Goal: Task Accomplishment & Management: Use online tool/utility

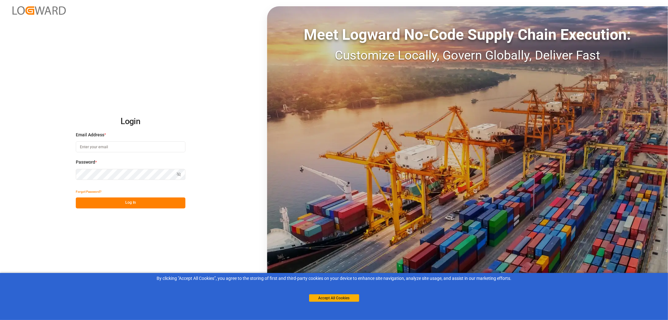
click at [82, 148] on input at bounding box center [131, 146] width 110 height 11
type input "monika.brinkmann-oetting@rhenus.com"
click at [129, 203] on button "Log In" at bounding box center [131, 202] width 110 height 11
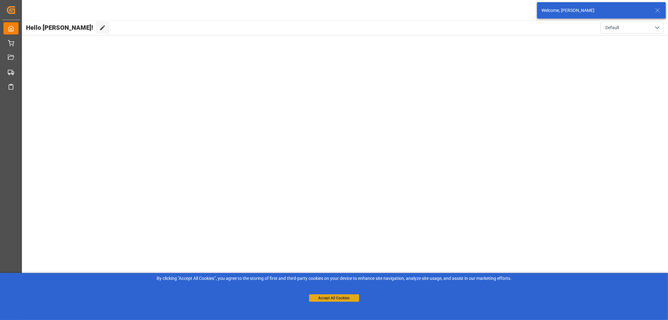
click at [345, 298] on button "Accept All Cookies" at bounding box center [334, 298] width 50 height 8
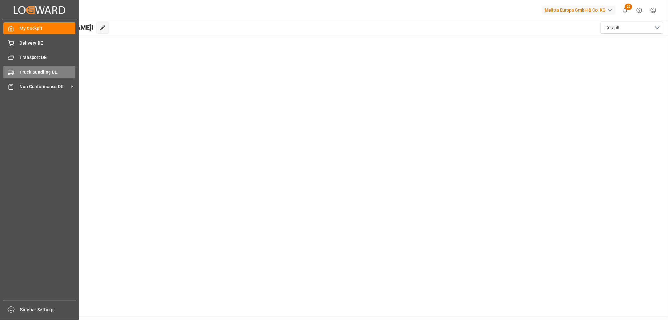
click at [26, 72] on span "Truck Bundling DE" at bounding box center [48, 72] width 56 height 7
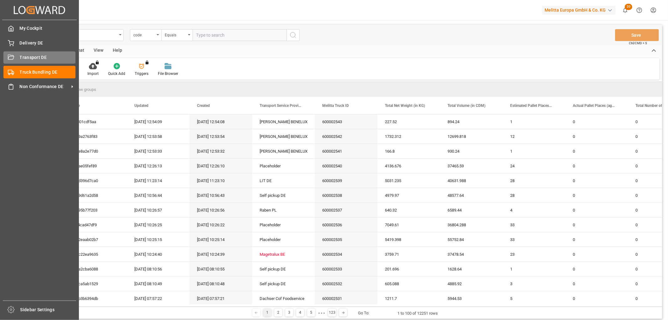
click at [23, 55] on span "Transport DE" at bounding box center [48, 57] width 56 height 7
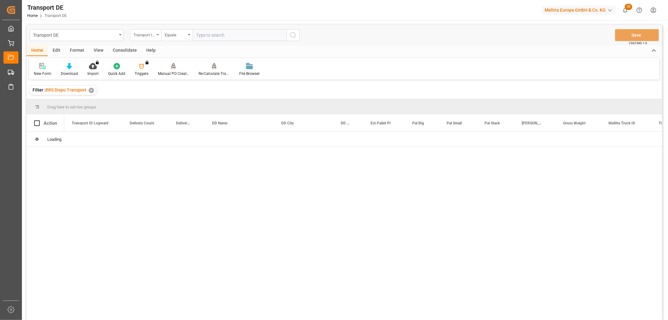
click at [142, 36] on div "Transport ID Logward" at bounding box center [143, 34] width 21 height 7
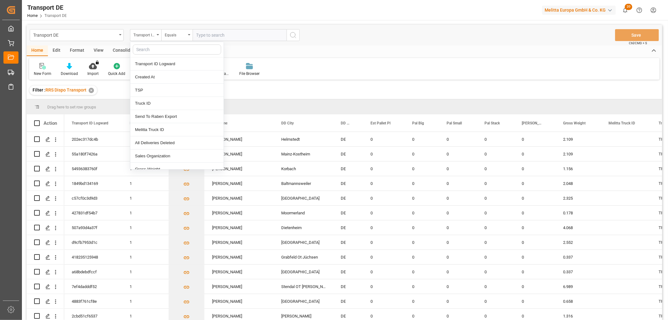
click at [148, 49] on input "text" at bounding box center [177, 49] width 88 height 10
type input "pl"
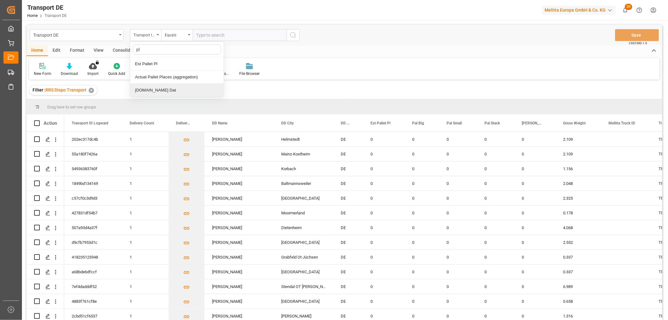
click at [141, 90] on div "[DOMAIN_NAME] Dat" at bounding box center [176, 90] width 93 height 13
click at [200, 33] on input "text" at bounding box center [240, 35] width 94 height 12
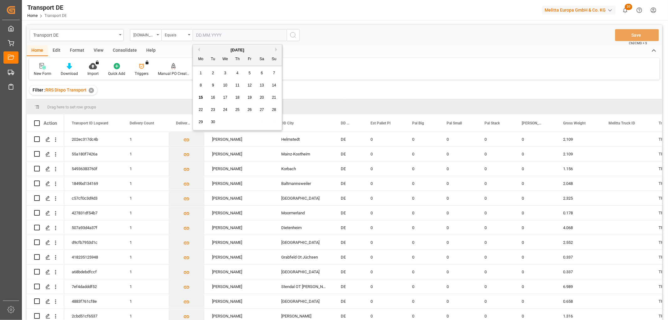
click at [212, 95] on span "16" at bounding box center [213, 97] width 4 height 4
type input "[DATE]"
click at [295, 34] on icon "search button" at bounding box center [293, 35] width 8 height 8
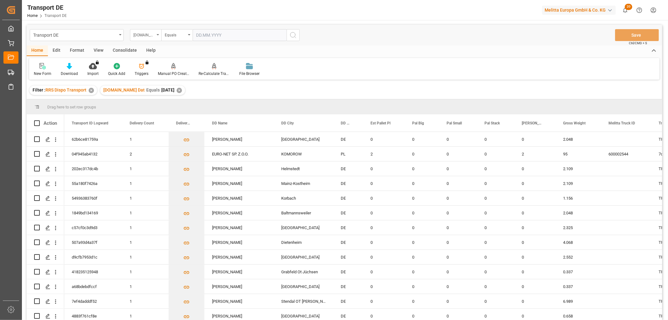
click at [146, 34] on div "[DOMAIN_NAME] Dat" at bounding box center [143, 34] width 21 height 7
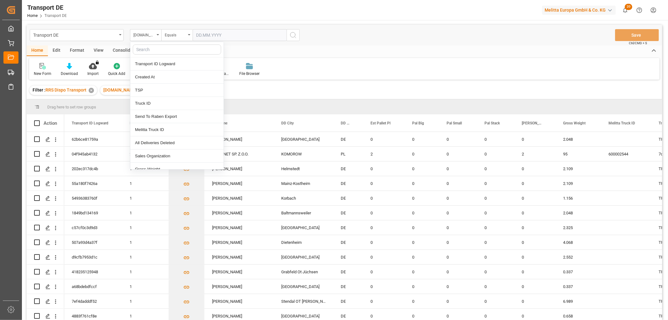
click at [146, 48] on input "text" at bounding box center [177, 49] width 88 height 10
type input "req"
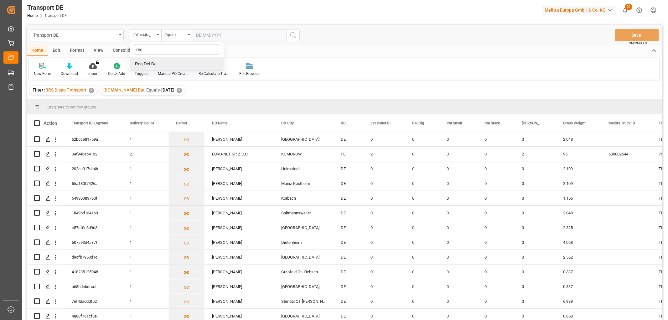
click at [151, 62] on div "Req Del Dat" at bounding box center [176, 63] width 93 height 13
click at [173, 35] on div "Equals" at bounding box center [175, 34] width 21 height 7
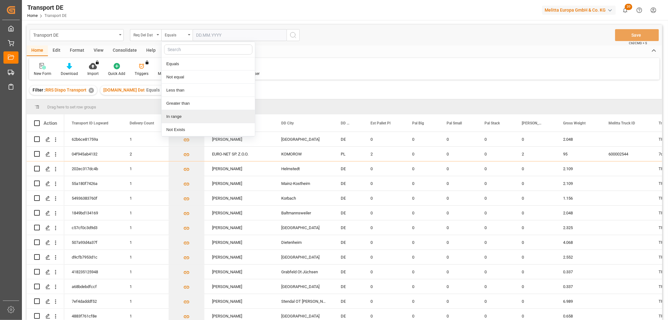
click at [175, 116] on div "In range" at bounding box center [208, 116] width 93 height 13
click at [203, 34] on input "text" at bounding box center [216, 35] width 47 height 12
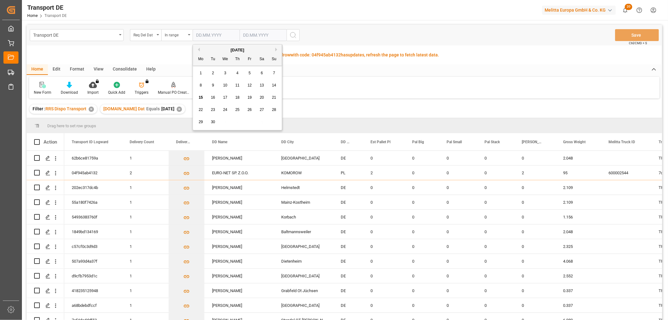
click at [272, 121] on div "29 30 1 2 3 4 5" at bounding box center [238, 122] width 86 height 12
click at [224, 98] on span "17" at bounding box center [225, 97] width 4 height 4
type input "17.09.2025"
click at [245, 34] on input "text" at bounding box center [263, 35] width 47 height 12
click at [318, 119] on div "29 30 1 2 3 4 5" at bounding box center [285, 122] width 86 height 12
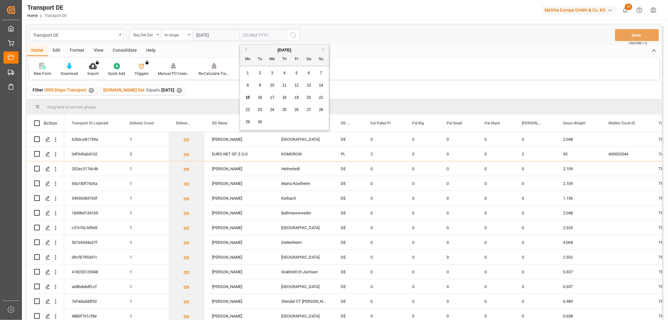
click at [298, 98] on span "19" at bounding box center [296, 97] width 4 height 4
type input "19.09.2025"
click at [294, 35] on icon "search button" at bounding box center [293, 35] width 8 height 8
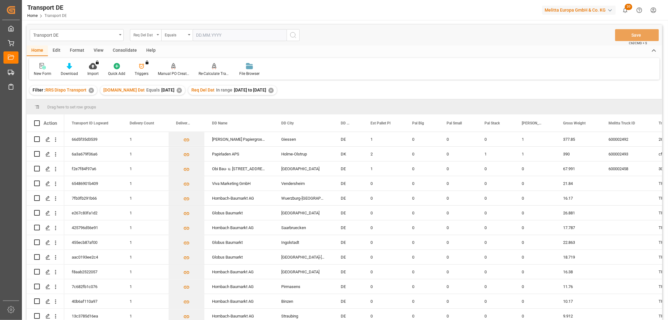
click at [138, 35] on div "Req Del Dat" at bounding box center [143, 34] width 21 height 7
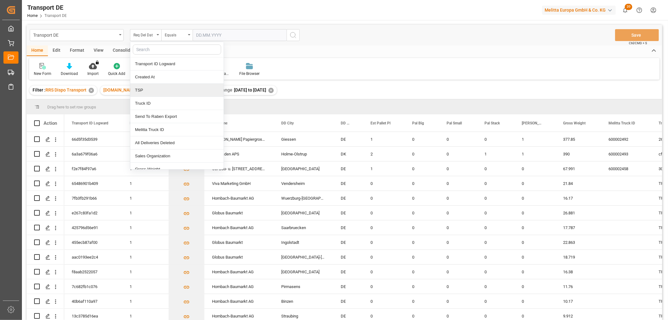
click at [152, 92] on div "TSP" at bounding box center [176, 90] width 93 height 13
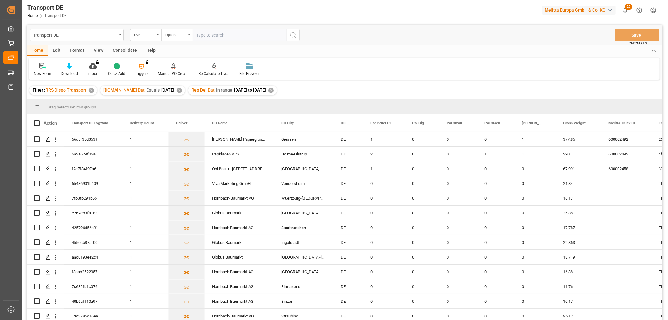
click at [173, 34] on div "Equals" at bounding box center [175, 34] width 21 height 7
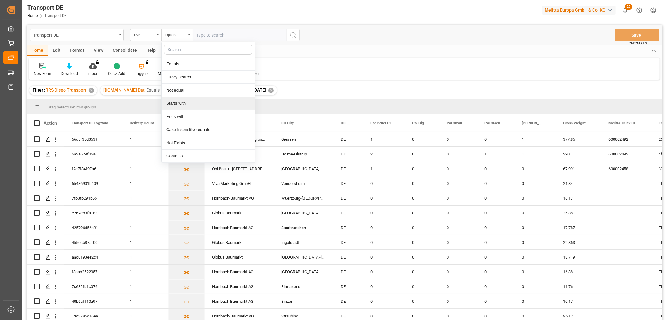
click at [182, 102] on div "Starts with" at bounding box center [208, 103] width 93 height 13
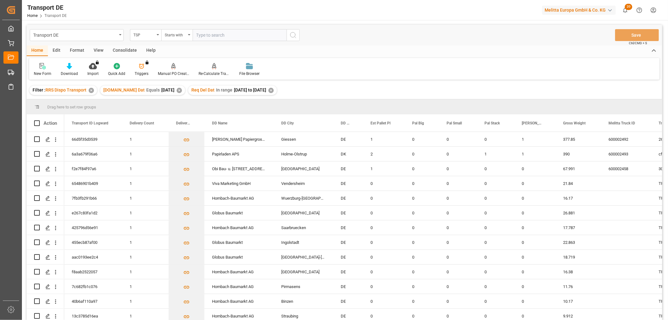
click at [202, 34] on input "text" at bounding box center [240, 35] width 94 height 12
type input "Dachser DE"
click at [294, 34] on icon "search button" at bounding box center [293, 35] width 8 height 8
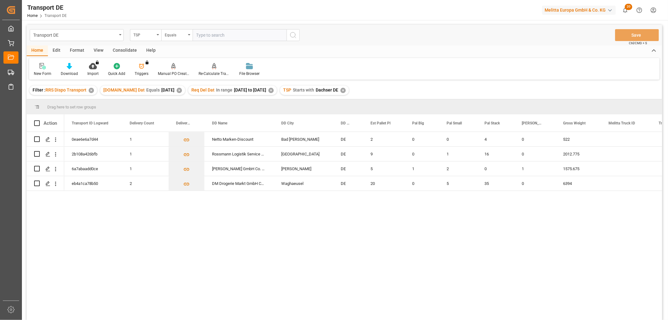
click at [123, 51] on div "Consolidate" at bounding box center [125, 50] width 34 height 11
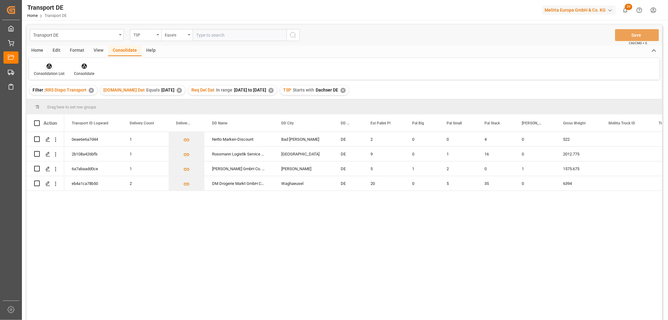
click at [48, 67] on icon at bounding box center [49, 66] width 5 height 5
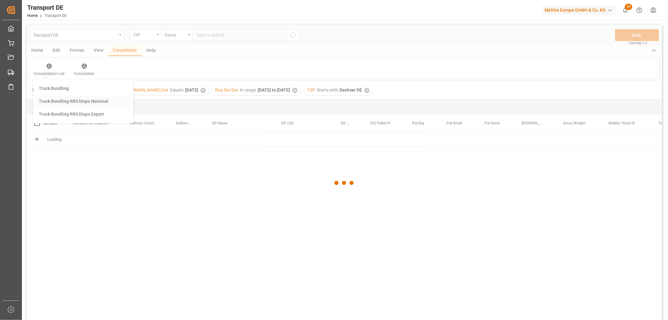
click at [55, 102] on div "Transport DE TSP Equals Save Ctrl/CMD + S Home Edit Format View Consolidate Hel…" at bounding box center [345, 181] width 636 height 312
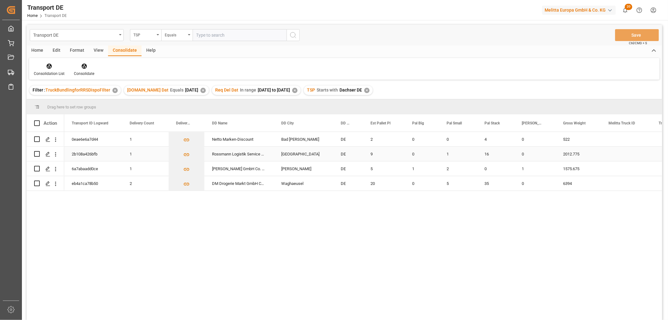
click at [35, 153] on input "Press Space to toggle row selection (unchecked)" at bounding box center [37, 154] width 6 height 6
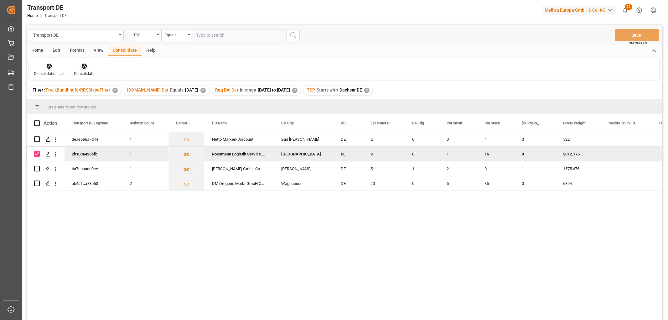
click at [85, 67] on icon at bounding box center [83, 66] width 5 height 5
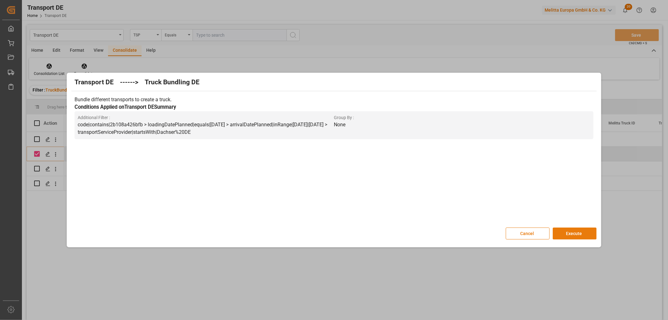
click at [575, 232] on button "Execute" at bounding box center [575, 233] width 44 height 12
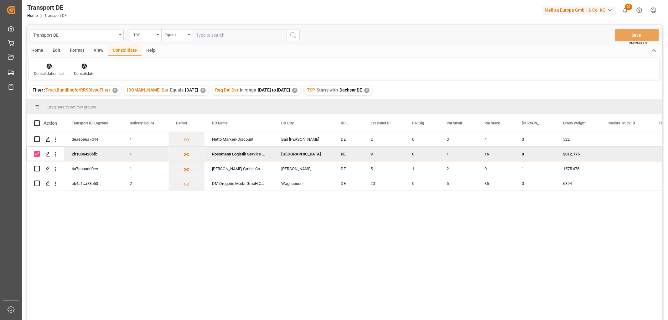
click at [38, 154] on input "Press Space to toggle row selection (checked)" at bounding box center [37, 154] width 6 height 6
checkbox input "false"
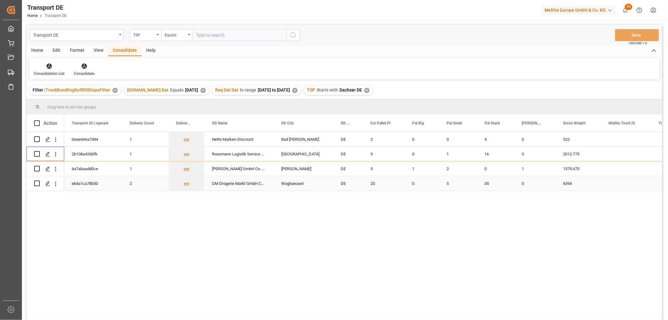
click at [37, 184] on input "Press Space to toggle row selection (unchecked)" at bounding box center [37, 183] width 6 height 6
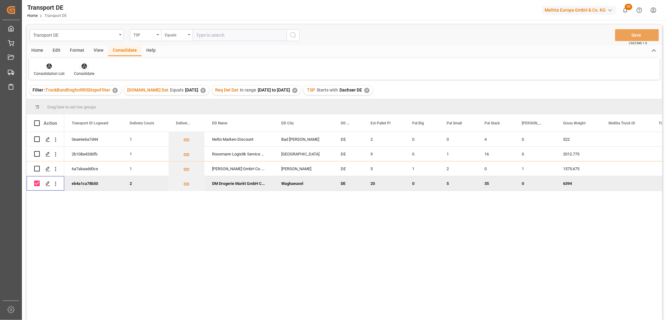
click at [82, 65] on icon at bounding box center [83, 66] width 5 height 5
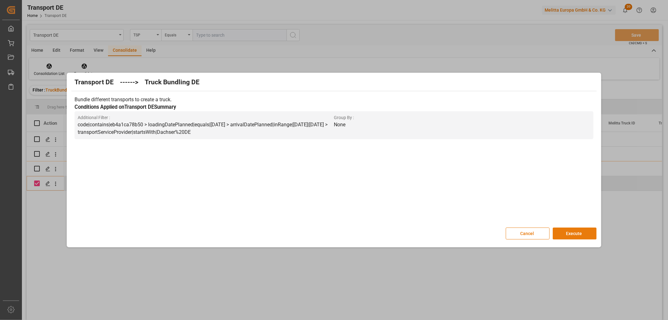
click at [577, 232] on button "Execute" at bounding box center [575, 233] width 44 height 12
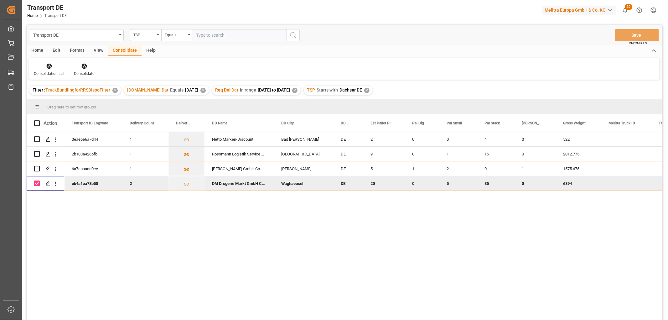
click at [36, 182] on input "Press Space to toggle row selection (checked)" at bounding box center [37, 183] width 6 height 6
checkbox input "false"
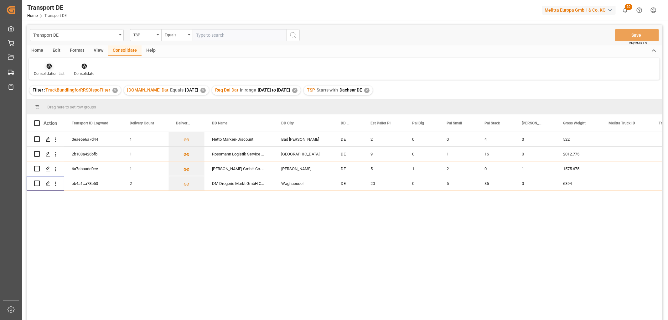
click at [48, 68] on icon at bounding box center [49, 66] width 6 height 6
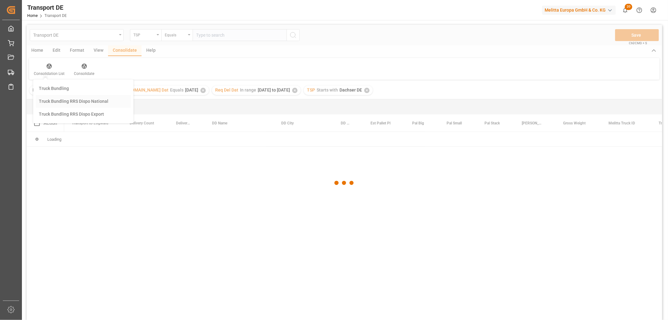
click at [52, 102] on div "Transport DE TSP Equals Save Ctrl/CMD + S Home Edit Format View Consolidate Hel…" at bounding box center [345, 181] width 636 height 312
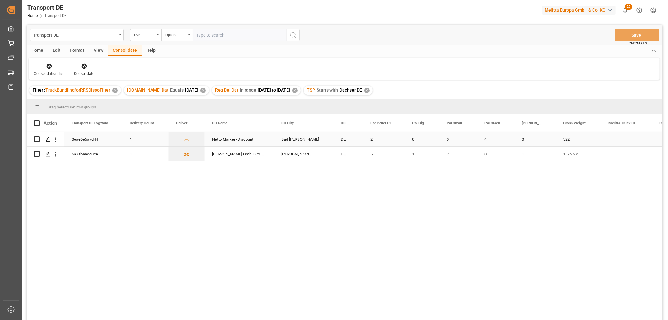
click at [36, 139] on input "Press Space to toggle row selection (unchecked)" at bounding box center [37, 139] width 6 height 6
checkbox input "true"
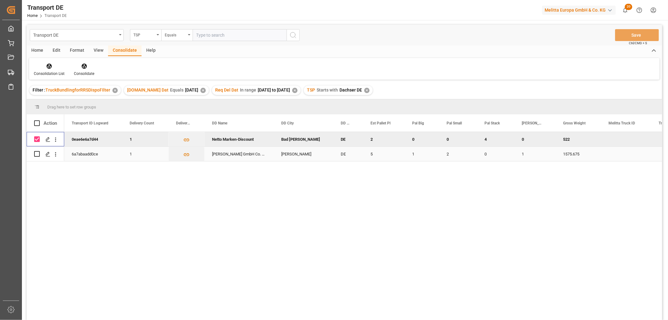
click at [36, 153] on input "Press Space to toggle row selection (unchecked)" at bounding box center [37, 154] width 6 height 6
checkbox input "true"
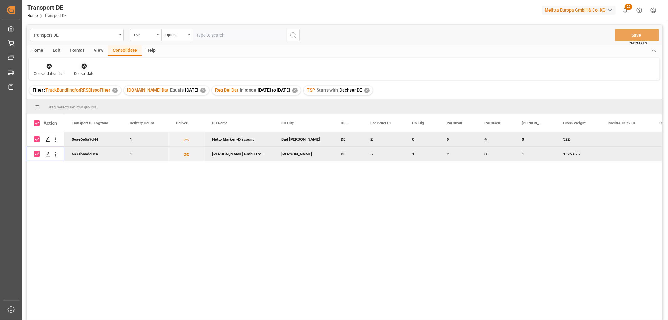
click at [82, 65] on icon at bounding box center [83, 66] width 5 height 5
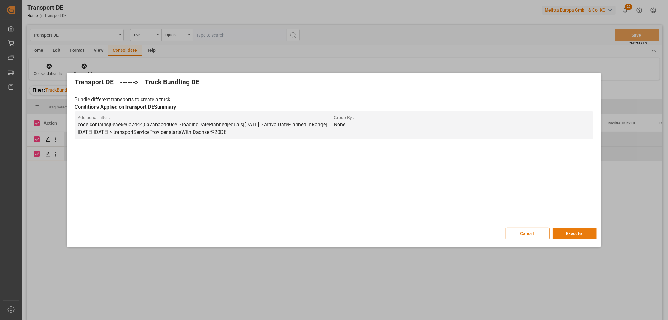
click at [578, 233] on button "Execute" at bounding box center [575, 233] width 44 height 12
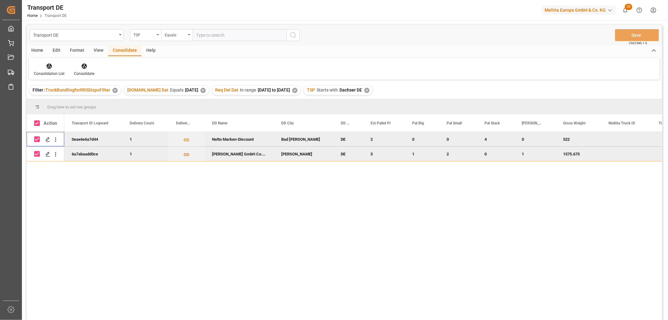
click at [38, 140] on input "Press Space to toggle row selection (checked)" at bounding box center [37, 139] width 6 height 6
checkbox input "false"
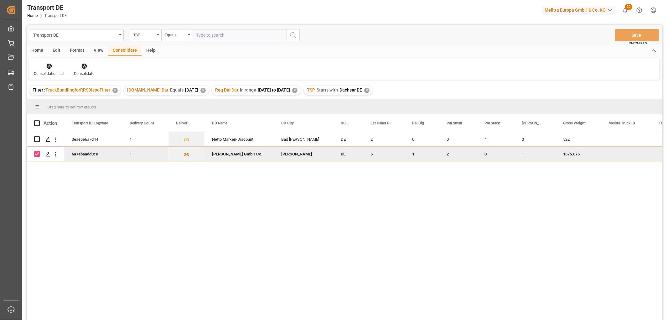
click at [37, 153] on input "Press Space to toggle row selection (checked)" at bounding box center [37, 154] width 6 height 6
checkbox input "false"
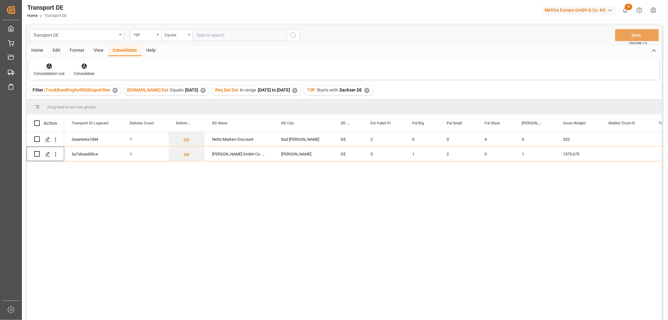
click at [48, 65] on icon at bounding box center [49, 66] width 5 height 5
click at [51, 100] on div "Transport DE TSP Equals Save Ctrl/CMD + S Home Edit Format View Consolidate Hel…" at bounding box center [345, 181] width 636 height 312
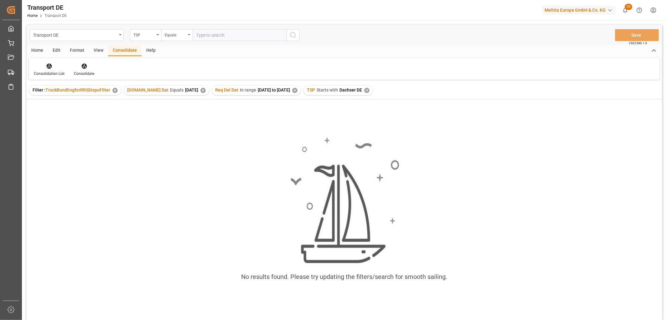
click at [368, 89] on div "✕" at bounding box center [366, 90] width 5 height 5
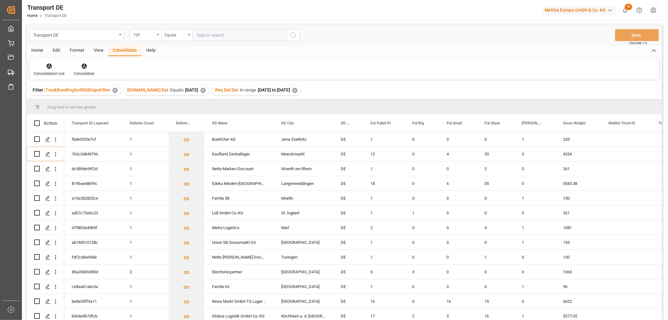
click at [148, 34] on div "TSP" at bounding box center [143, 34] width 21 height 7
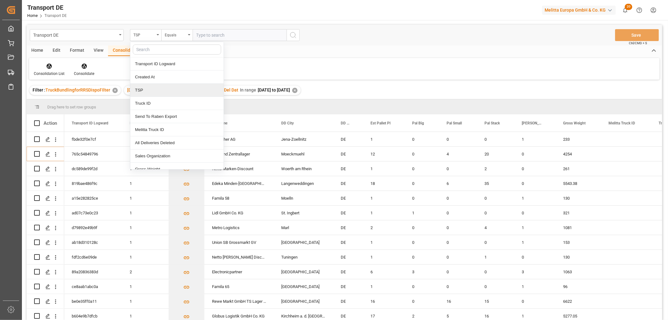
click at [145, 93] on div "TSP" at bounding box center [176, 90] width 93 height 13
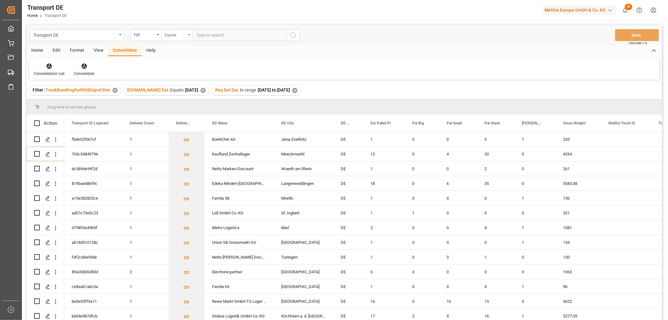
click at [171, 34] on div "Equals" at bounding box center [175, 34] width 21 height 7
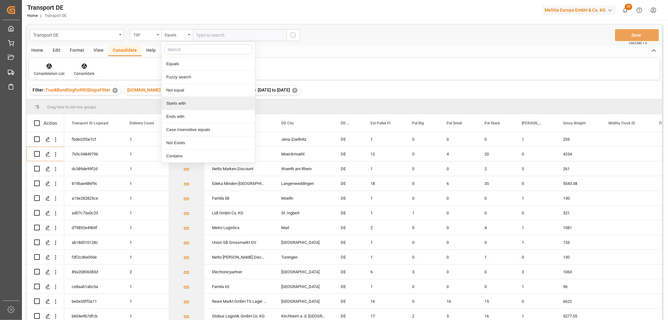
click at [175, 105] on div "Starts with" at bounding box center [208, 103] width 93 height 13
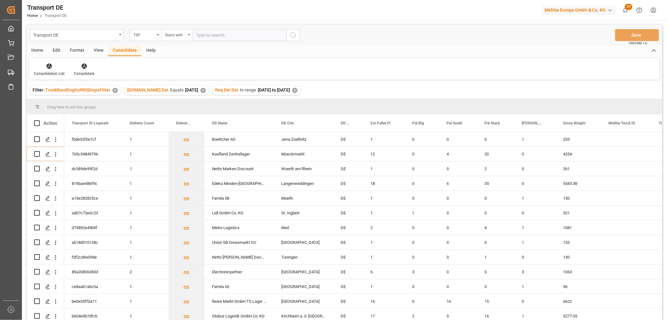
click at [205, 33] on input "text" at bounding box center [240, 35] width 94 height 12
type input "LIT DE"
click at [293, 34] on icon "search button" at bounding box center [293, 35] width 8 height 8
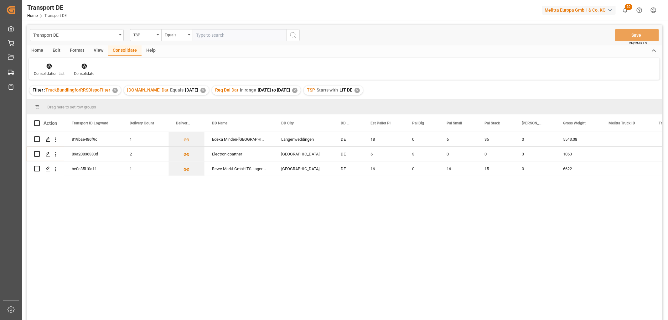
click at [121, 49] on div "Consolidate" at bounding box center [125, 50] width 34 height 11
click at [51, 65] on icon at bounding box center [49, 66] width 5 height 5
click at [54, 100] on div "Transport DE TSP Equals Save Ctrl/CMD + S Home Edit Format View Consolidate Hel…" at bounding box center [345, 181] width 636 height 312
click at [49, 67] on icon at bounding box center [49, 66] width 6 height 6
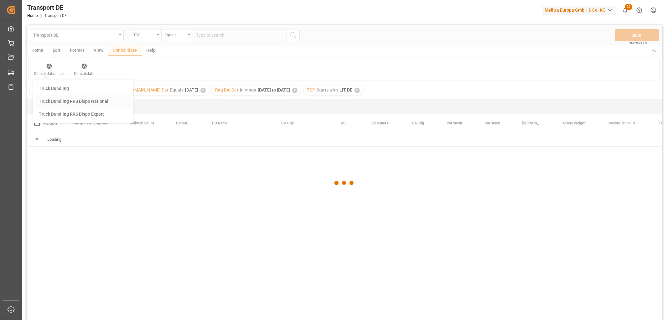
click at [54, 101] on div "Transport DE TSP Equals Save Ctrl/CMD + S Home Edit Format View Consolidate Hel…" at bounding box center [345, 181] width 636 height 312
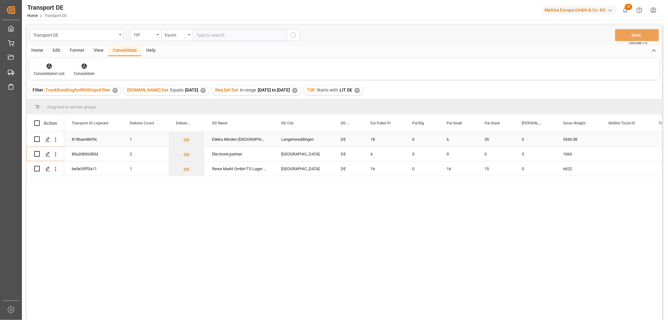
click at [38, 137] on input "Press Space to toggle row selection (unchecked)" at bounding box center [37, 139] width 6 height 6
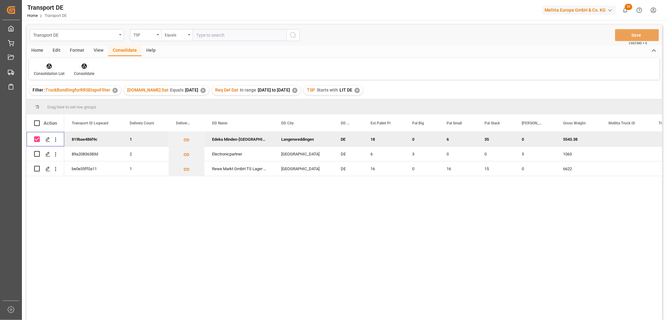
click at [83, 66] on icon at bounding box center [83, 66] width 5 height 5
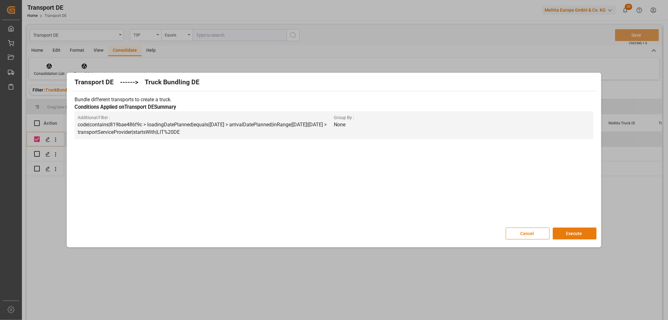
click at [575, 233] on button "Execute" at bounding box center [575, 233] width 44 height 12
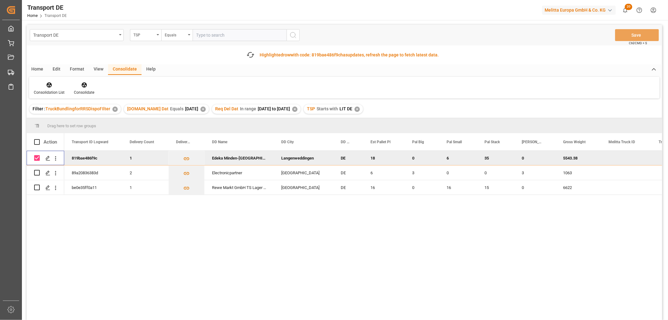
click at [39, 158] on input "Press Space to toggle row selection (checked)" at bounding box center [37, 158] width 6 height 6
checkbox input "false"
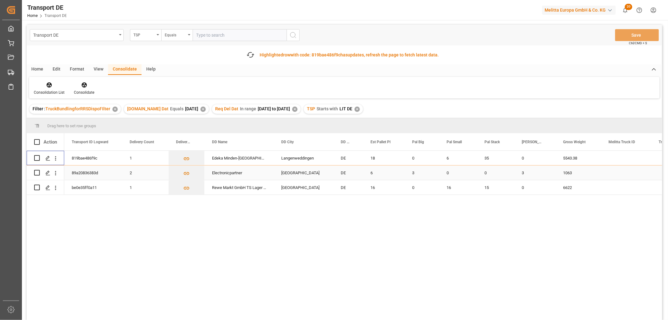
click at [38, 171] on input "Press Space to toggle row selection (unchecked)" at bounding box center [37, 173] width 6 height 6
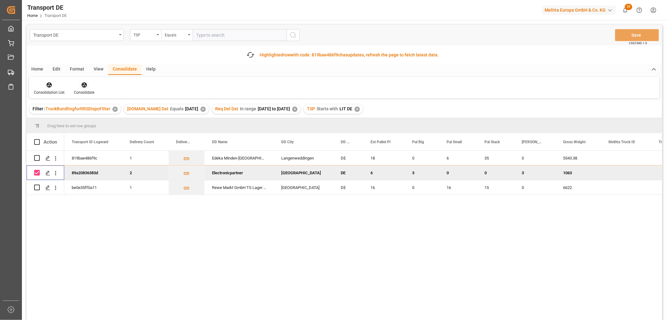
click at [85, 86] on icon at bounding box center [84, 85] width 6 height 6
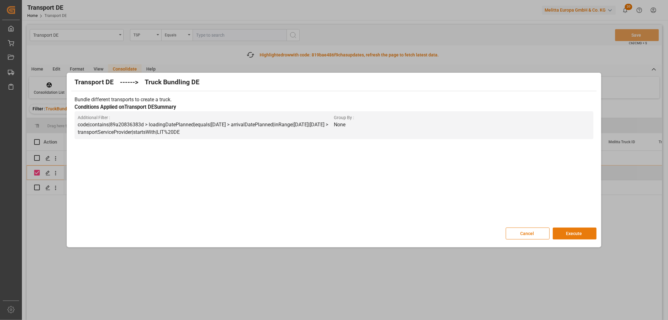
click at [564, 233] on button "Execute" at bounding box center [575, 233] width 44 height 12
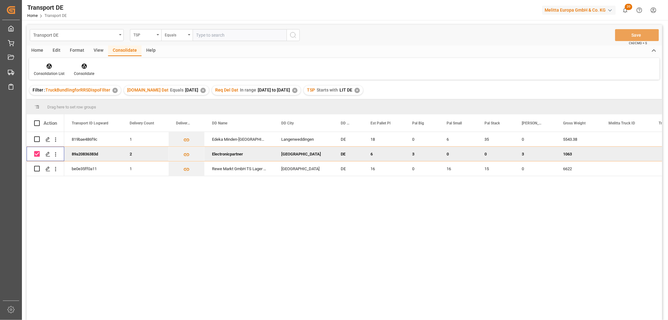
click at [36, 154] on input "Press Space to toggle row selection (checked)" at bounding box center [37, 154] width 6 height 6
checkbox input "false"
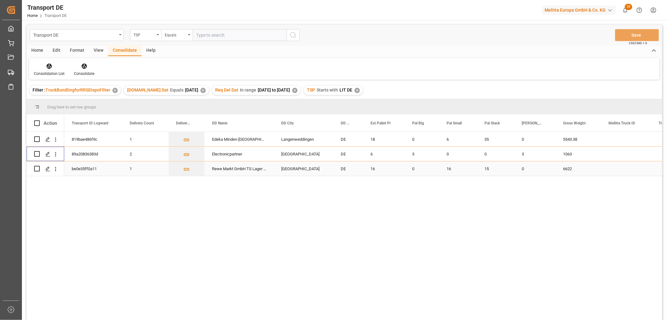
click at [37, 169] on input "Press Space to toggle row selection (unchecked)" at bounding box center [37, 169] width 6 height 6
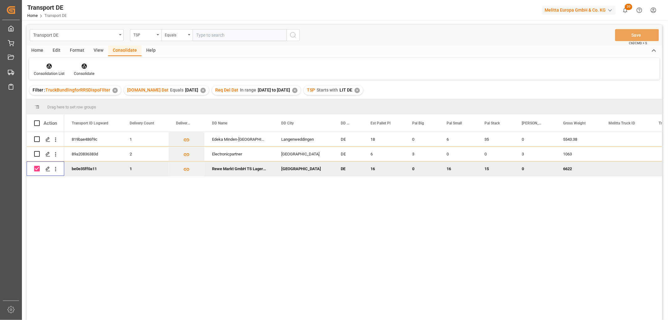
click at [83, 67] on icon at bounding box center [84, 66] width 6 height 6
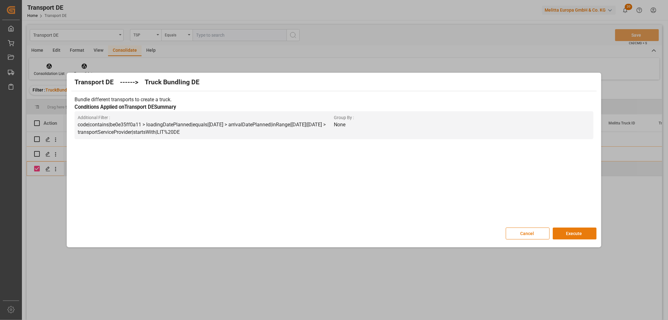
click at [578, 231] on button "Execute" at bounding box center [575, 233] width 44 height 12
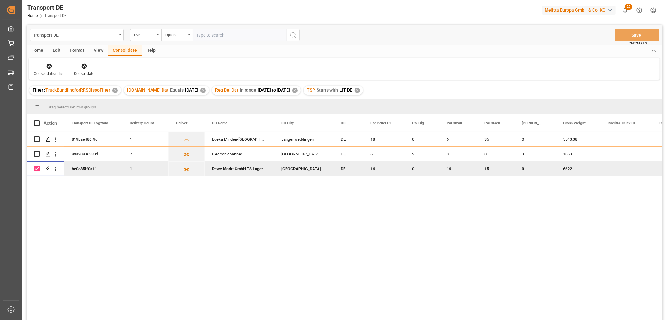
click at [37, 168] on input "Press Space to toggle row selection (checked)" at bounding box center [37, 169] width 6 height 6
checkbox input "false"
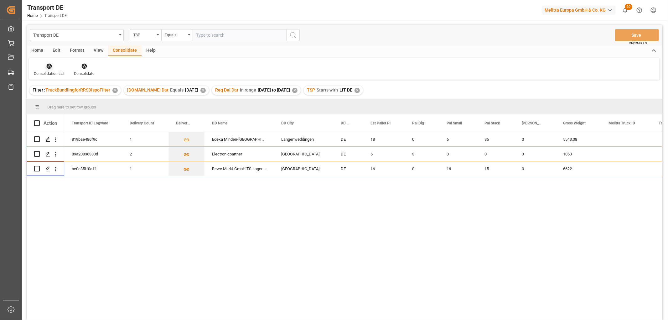
click at [50, 65] on icon at bounding box center [49, 66] width 5 height 5
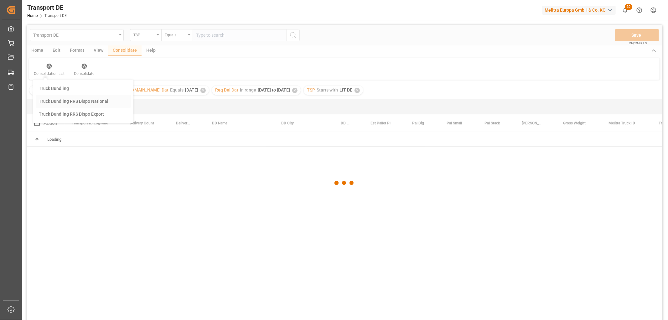
click at [49, 101] on div "Transport DE TSP Equals Save Ctrl/CMD + S Home Edit Format View Consolidate Hel…" at bounding box center [345, 181] width 636 height 312
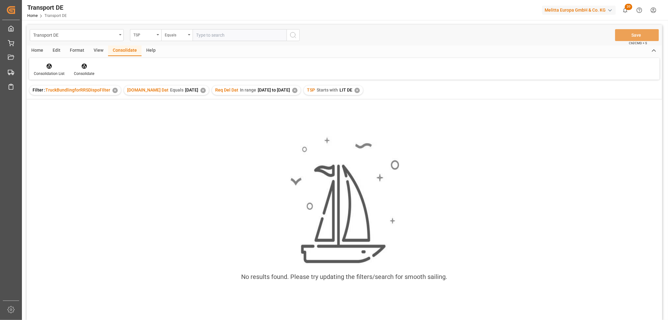
click at [360, 91] on div "✕" at bounding box center [357, 90] width 5 height 5
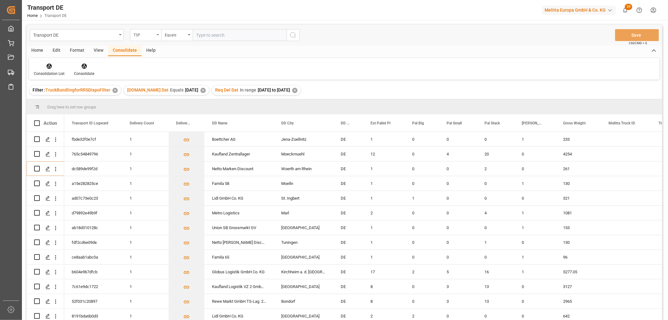
click at [140, 32] on div "TSP" at bounding box center [143, 34] width 21 height 7
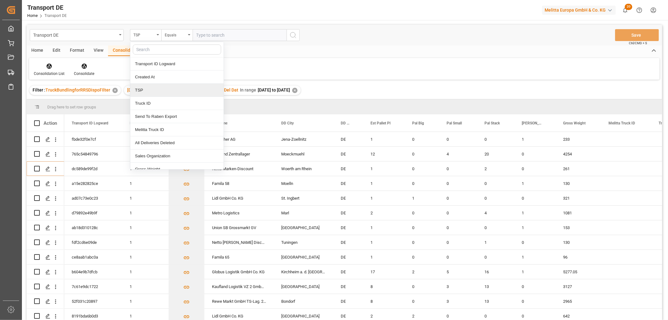
click at [137, 91] on div "TSP" at bounding box center [176, 90] width 93 height 13
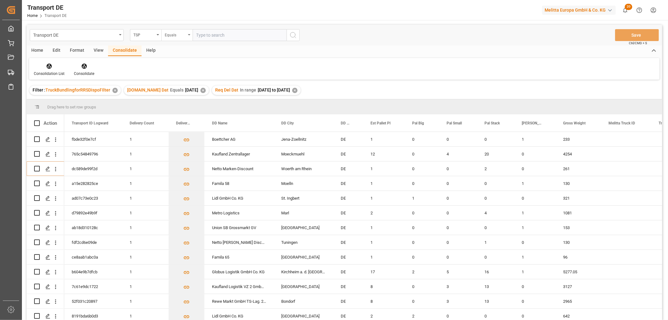
click at [169, 34] on div "Equals" at bounding box center [175, 34] width 21 height 7
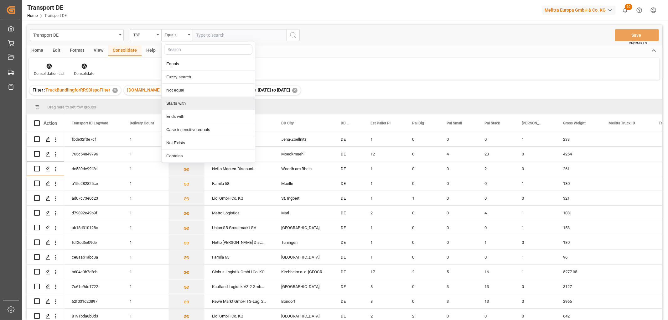
click at [172, 105] on div "Starts with" at bounding box center [208, 103] width 93 height 13
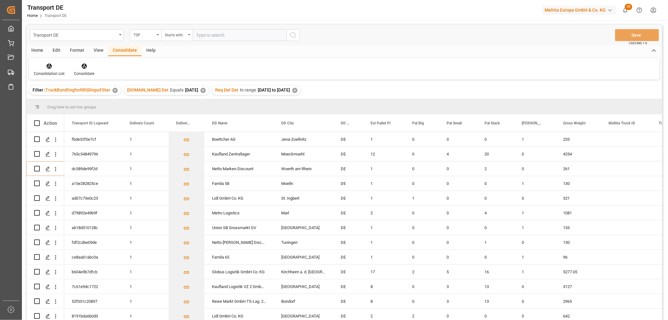
click at [213, 35] on input "text" at bounding box center [240, 35] width 94 height 12
type input "Moeller"
click at [293, 37] on icon "search button" at bounding box center [293, 35] width 8 height 8
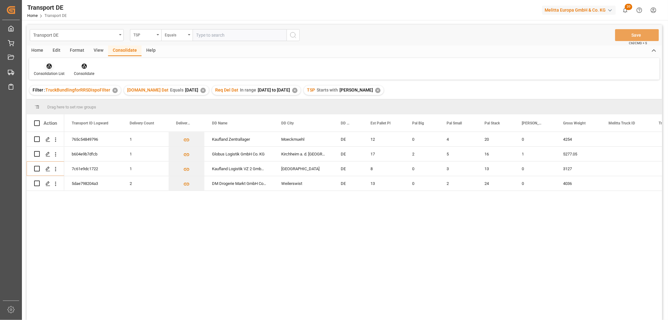
click at [49, 66] on icon at bounding box center [49, 66] width 5 height 5
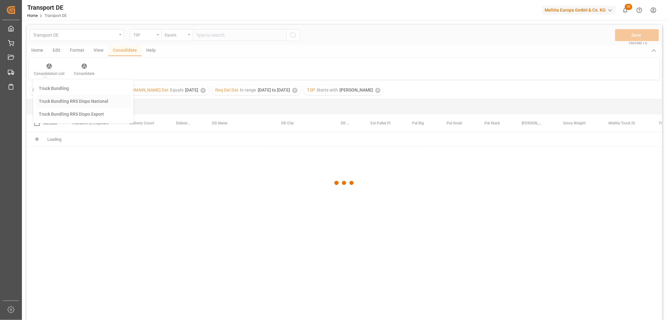
click at [54, 99] on div "Transport DE TSP Equals Save Ctrl/CMD + S Home Edit Format View Consolidate Hel…" at bounding box center [345, 181] width 636 height 312
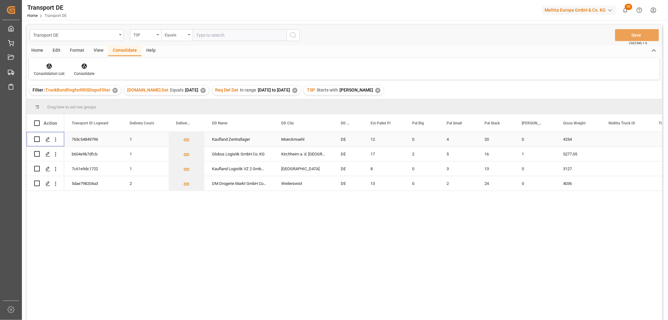
click at [38, 139] on input "Press Space to toggle row selection (unchecked)" at bounding box center [37, 139] width 6 height 6
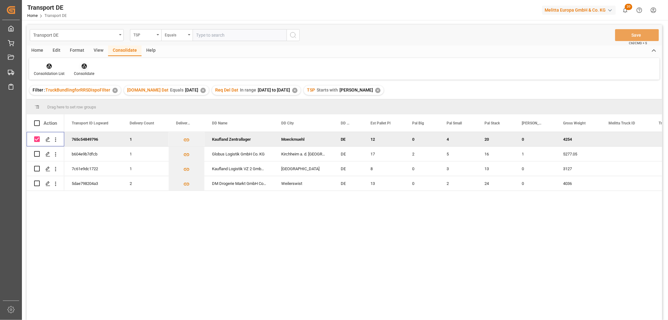
click at [82, 66] on icon at bounding box center [83, 66] width 5 height 5
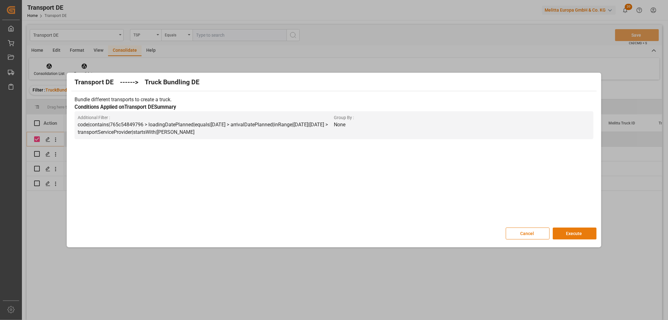
click at [576, 233] on button "Execute" at bounding box center [575, 233] width 44 height 12
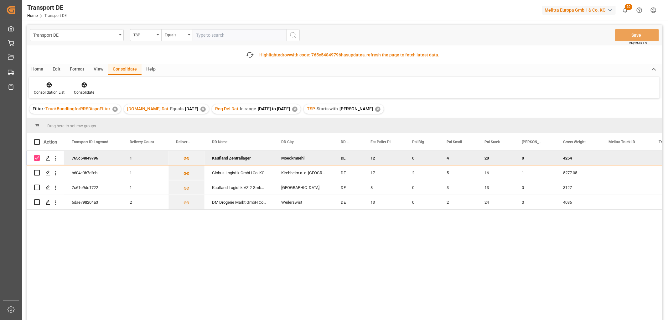
click at [34, 158] on input "Press Space to toggle row selection (checked)" at bounding box center [37, 158] width 6 height 6
checkbox input "false"
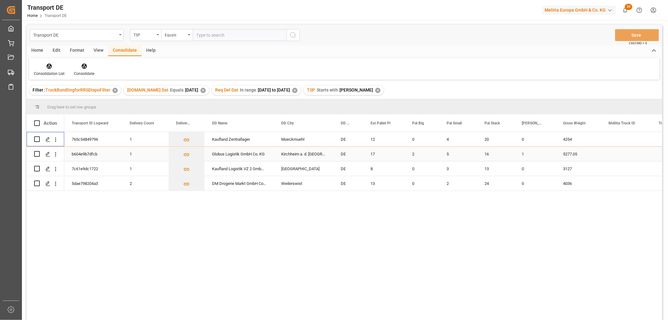
click at [38, 154] on input "Press Space to toggle row selection (unchecked)" at bounding box center [37, 154] width 6 height 6
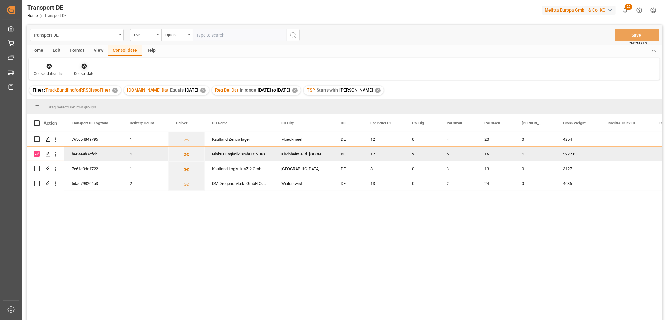
click at [81, 66] on icon at bounding box center [83, 66] width 5 height 5
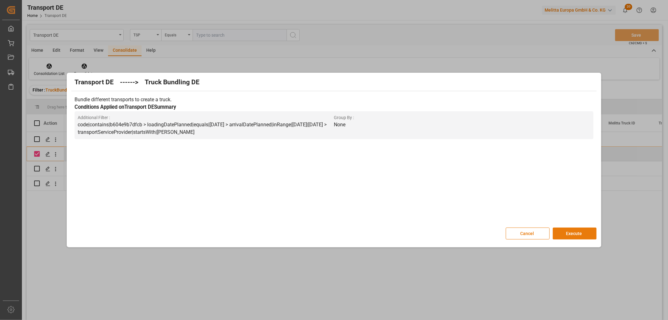
click at [576, 228] on button "Execute" at bounding box center [575, 233] width 44 height 12
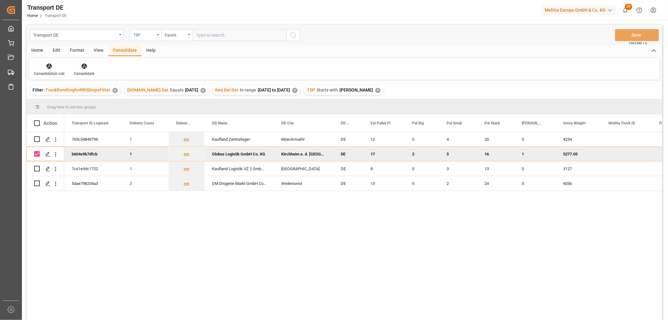
click at [36, 155] on input "Press Space to toggle row selection (checked)" at bounding box center [37, 154] width 6 height 6
checkbox input "false"
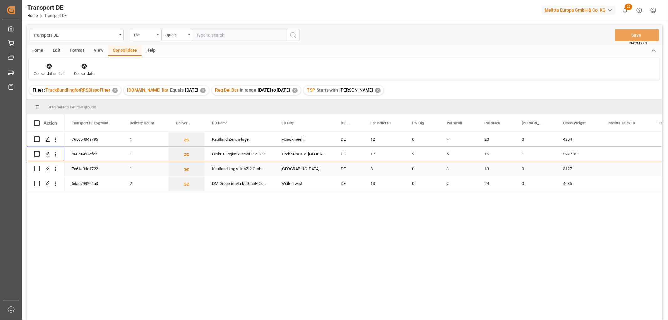
click at [37, 169] on input "Press Space to toggle row selection (unchecked)" at bounding box center [37, 169] width 6 height 6
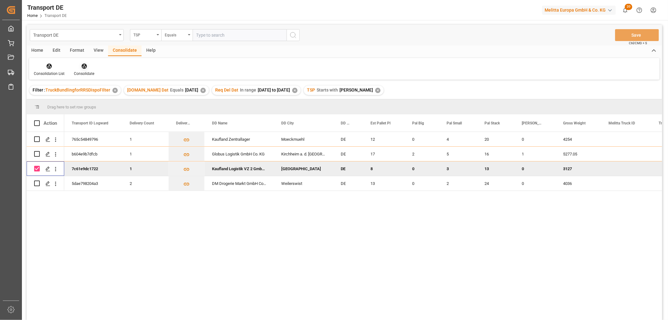
click at [83, 66] on icon at bounding box center [83, 66] width 5 height 5
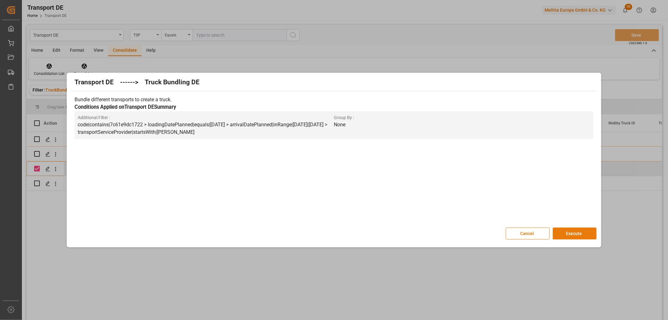
click at [572, 231] on button "Execute" at bounding box center [575, 233] width 44 height 12
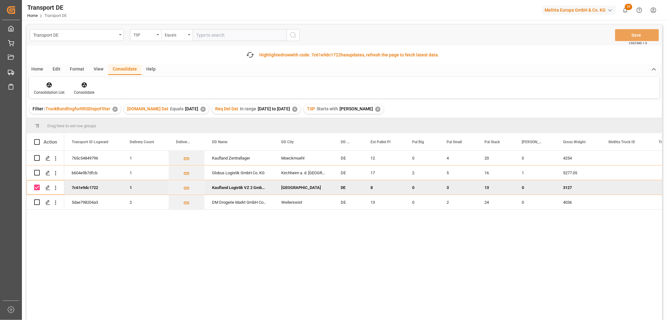
click at [38, 189] on input "Press Space to toggle row selection (checked)" at bounding box center [37, 188] width 6 height 6
checkbox input "false"
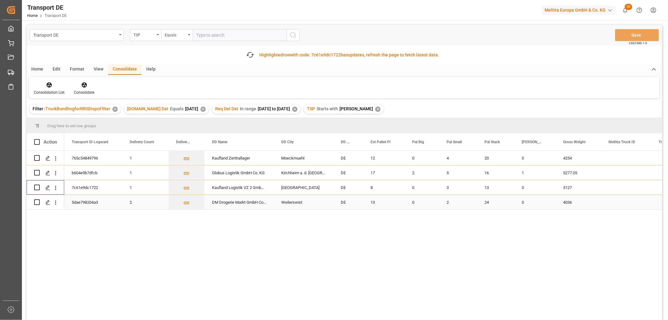
click at [39, 201] on input "Press Space to toggle row selection (unchecked)" at bounding box center [37, 202] width 6 height 6
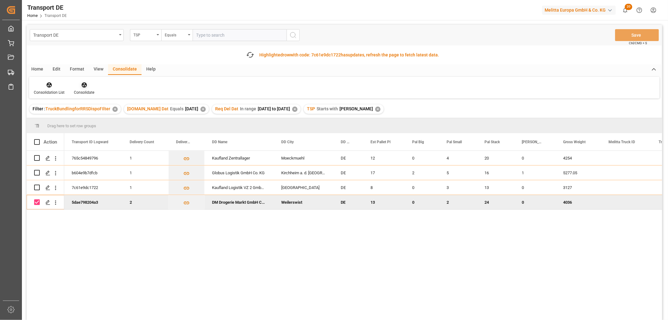
click at [85, 86] on icon at bounding box center [83, 84] width 5 height 5
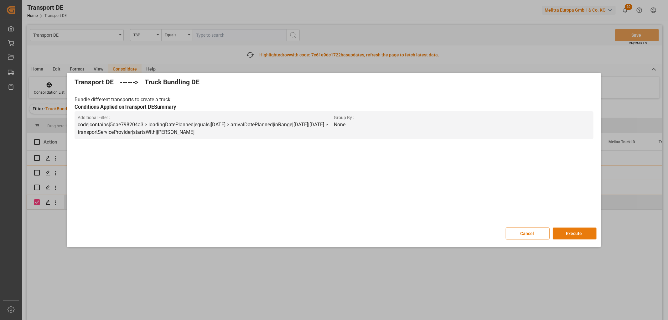
click at [568, 232] on button "Execute" at bounding box center [575, 233] width 44 height 12
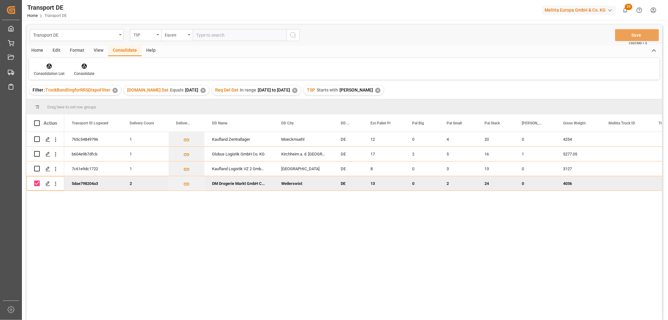
click at [38, 183] on input "Press Space to toggle row selection (checked)" at bounding box center [37, 183] width 6 height 6
checkbox input "false"
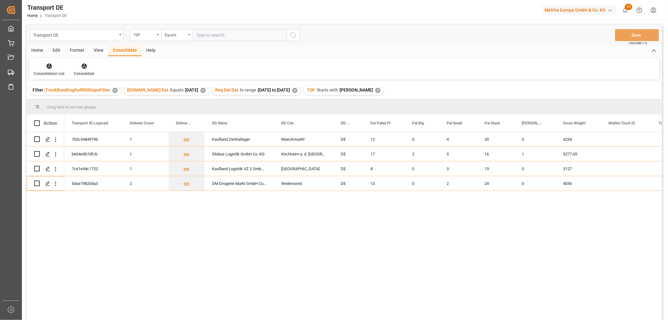
click at [47, 67] on icon at bounding box center [49, 66] width 5 height 5
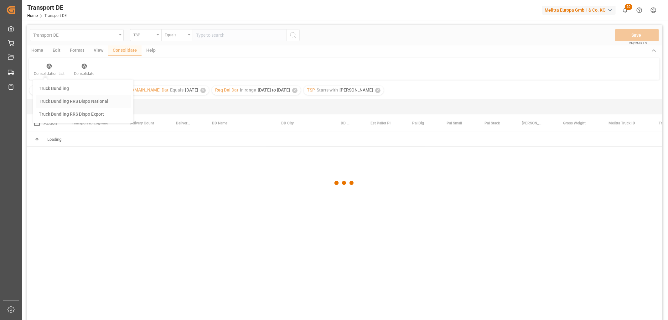
click at [55, 101] on div "Transport DE TSP Equals Save Ctrl/CMD + S Home Edit Format View Consolidate Hel…" at bounding box center [345, 181] width 636 height 312
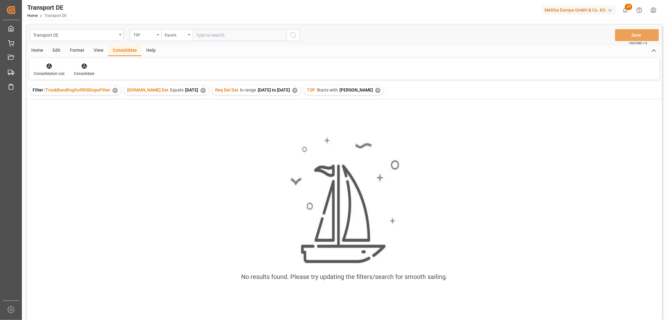
click at [375, 91] on div "✕" at bounding box center [377, 90] width 5 height 5
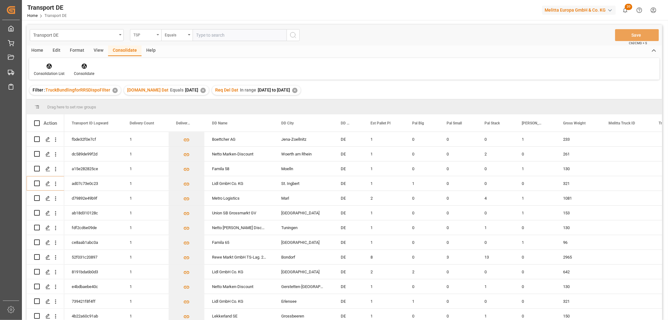
click at [138, 34] on div "TSP" at bounding box center [143, 34] width 21 height 7
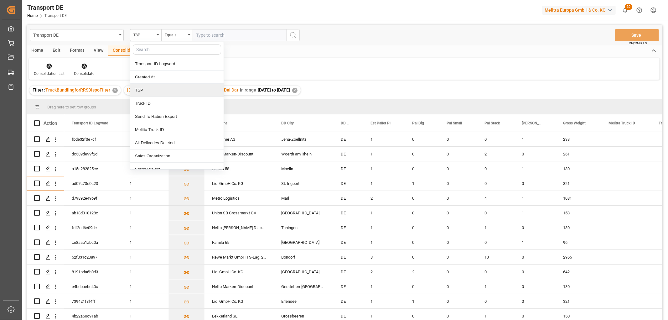
click at [146, 90] on div "TSP" at bounding box center [176, 90] width 93 height 13
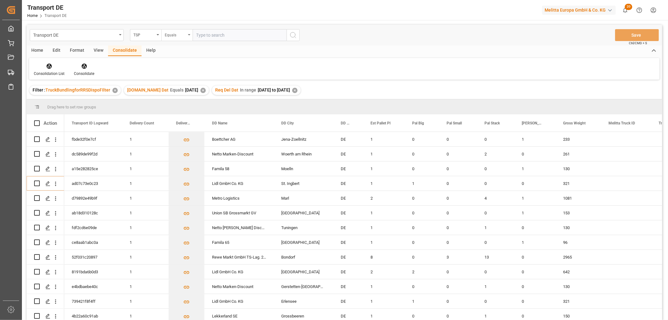
click at [172, 33] on div "Equals" at bounding box center [175, 34] width 21 height 7
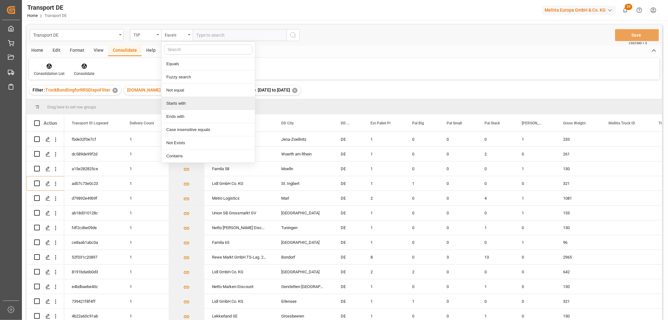
click at [182, 102] on div "Starts with" at bounding box center [208, 103] width 93 height 13
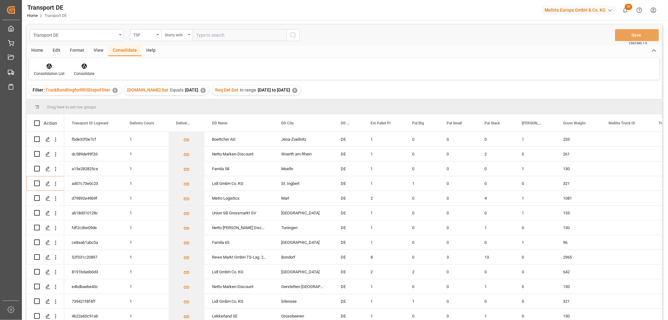
click at [201, 33] on input "text" at bounding box center [240, 35] width 94 height 12
type input "Hartmann"
click at [292, 36] on icon "search button" at bounding box center [293, 35] width 8 height 8
click at [46, 67] on icon at bounding box center [49, 66] width 6 height 6
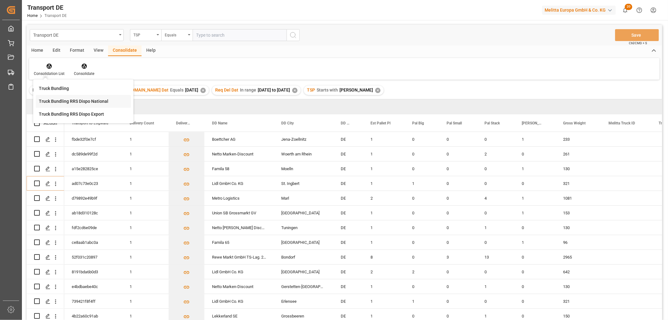
click at [49, 101] on div "Transport DE TSP Equals Save Ctrl/CMD + S Home Edit Format View Consolidate Hel…" at bounding box center [345, 181] width 636 height 312
click at [36, 49] on div "Home" at bounding box center [37, 50] width 21 height 11
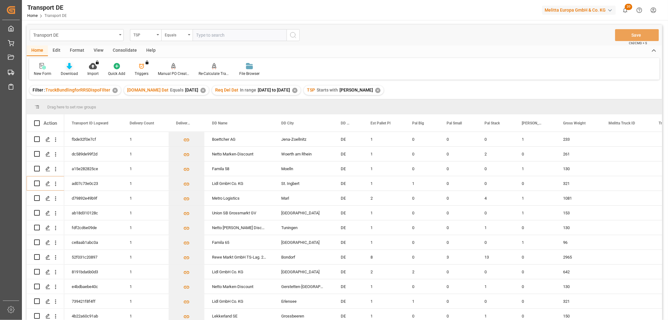
click at [68, 69] on icon at bounding box center [69, 66] width 5 height 6
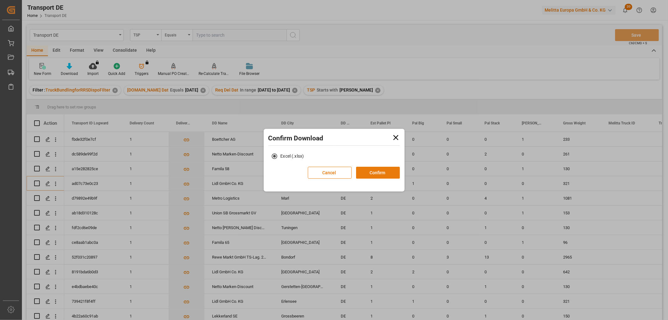
click at [383, 173] on button "Confirm" at bounding box center [378, 173] width 44 height 12
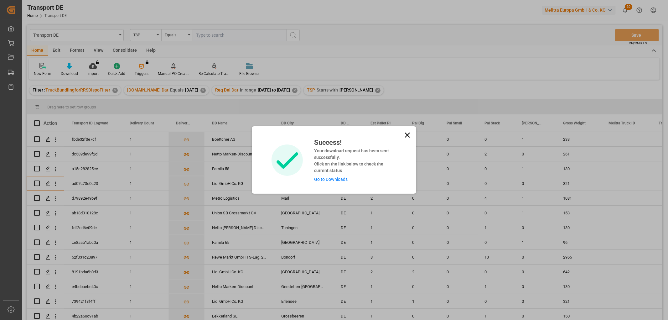
click at [321, 178] on link "Go to Downloads" at bounding box center [331, 179] width 34 height 5
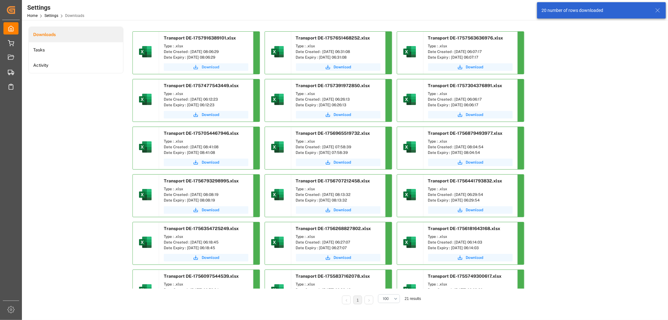
click at [212, 65] on span "Download" at bounding box center [211, 67] width 18 height 6
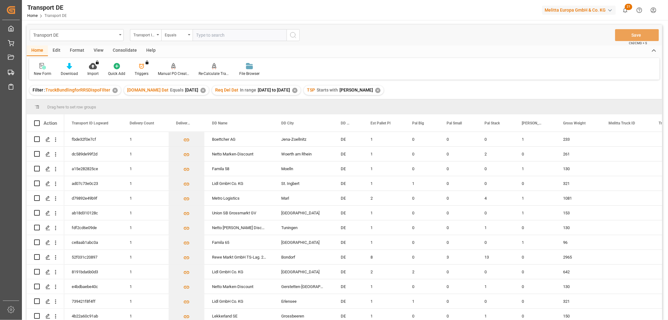
click at [128, 49] on div "Consolidate" at bounding box center [125, 50] width 34 height 11
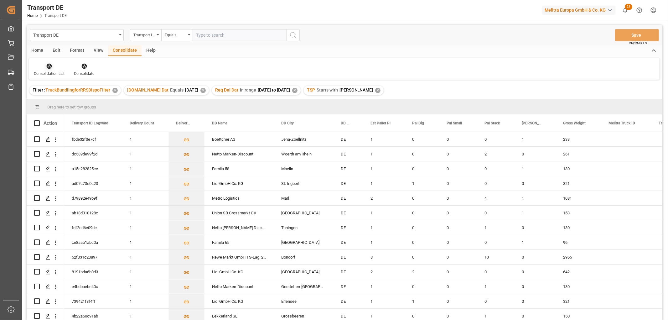
click at [47, 67] on icon at bounding box center [49, 66] width 5 height 5
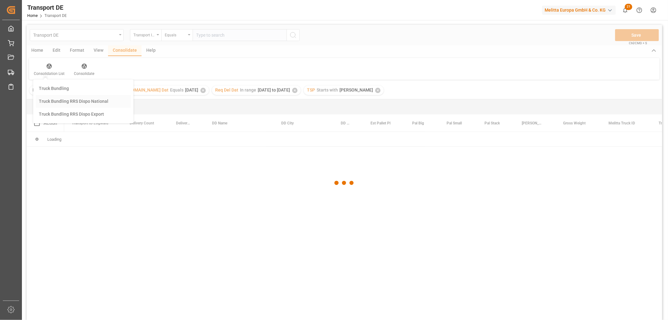
click at [54, 100] on div "Transport DE Transport ID Logward Equals Save Ctrl/CMD + S Home Edit Format Vie…" at bounding box center [345, 181] width 636 height 312
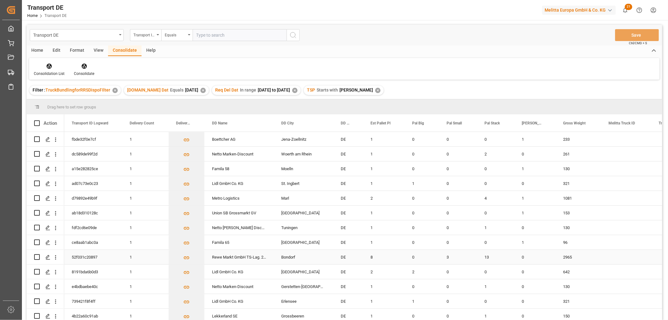
click at [37, 258] on input "Press Space to toggle row selection (unchecked)" at bounding box center [37, 257] width 6 height 6
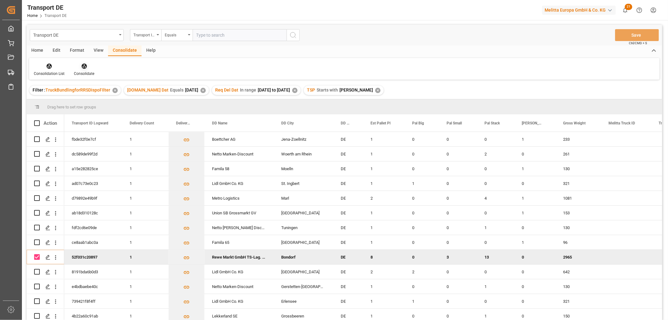
click at [83, 67] on icon at bounding box center [83, 66] width 5 height 5
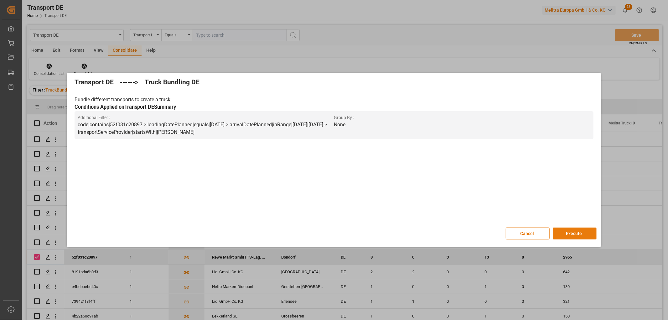
click at [574, 233] on button "Execute" at bounding box center [575, 233] width 44 height 12
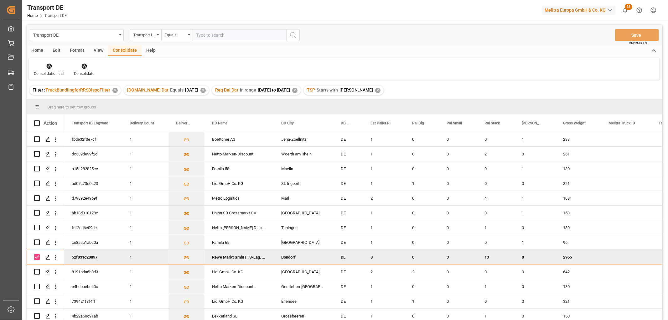
click at [37, 255] on input "Press Space to toggle row selection (checked)" at bounding box center [37, 257] width 6 height 6
checkbox input "false"
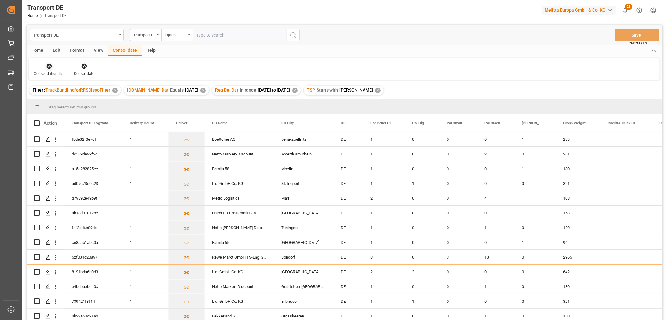
click at [47, 65] on icon at bounding box center [49, 66] width 5 height 5
click at [69, 101] on div "Transport DE Transport ID Logward Equals Save Ctrl/CMD + S Home Edit Format Vie…" at bounding box center [345, 181] width 636 height 312
click at [39, 140] on input "Press Space to toggle row selection (unchecked)" at bounding box center [37, 139] width 6 height 6
checkbox input "true"
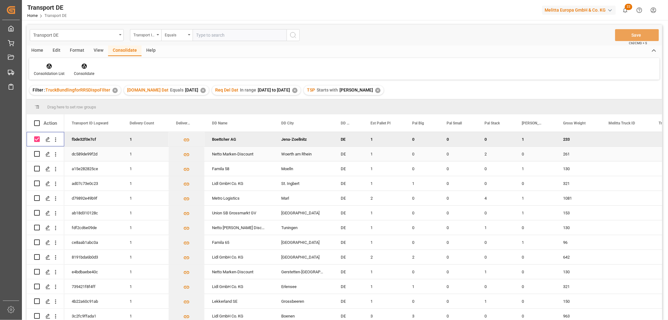
click at [36, 154] on input "Press Space to toggle row selection (unchecked)" at bounding box center [37, 154] width 6 height 6
checkbox input "true"
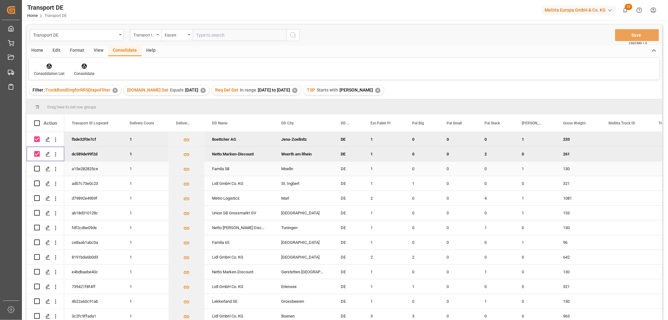
click at [38, 169] on input "Press Space to toggle row selection (unchecked)" at bounding box center [37, 169] width 6 height 6
checkbox input "true"
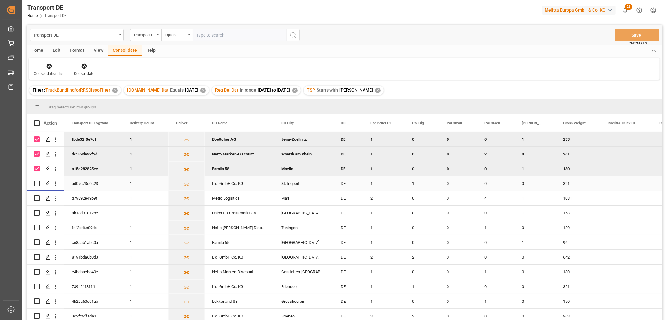
click at [39, 183] on input "Press Space to toggle row selection (unchecked)" at bounding box center [37, 183] width 6 height 6
checkbox input "true"
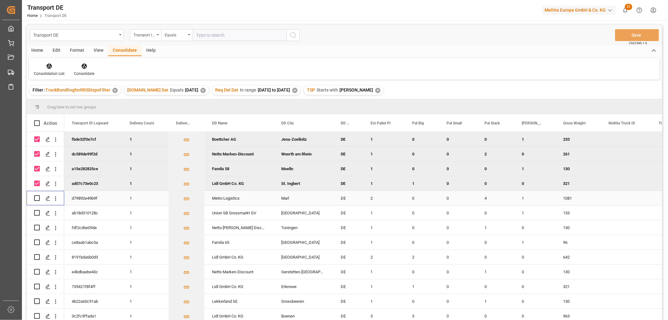
click at [36, 196] on input "Press Space to toggle row selection (unchecked)" at bounding box center [37, 198] width 6 height 6
checkbox input "true"
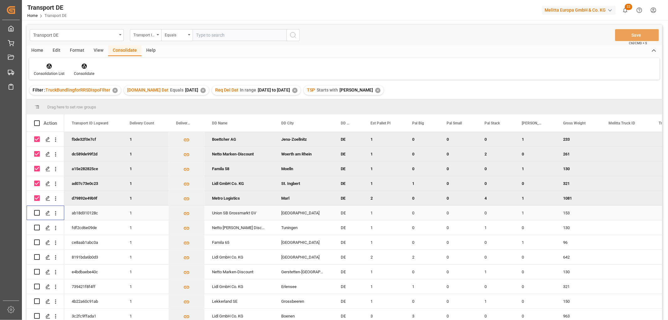
click at [37, 212] on input "Press Space to toggle row selection (unchecked)" at bounding box center [37, 213] width 6 height 6
checkbox input "true"
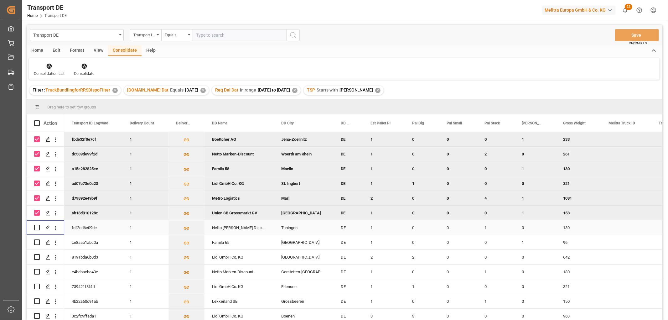
click at [37, 227] on input "Press Space to toggle row selection (unchecked)" at bounding box center [37, 228] width 6 height 6
checkbox input "true"
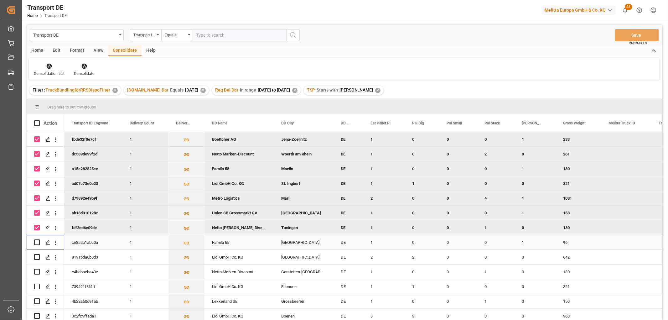
click at [38, 242] on input "Press Space to toggle row selection (unchecked)" at bounding box center [37, 242] width 6 height 6
checkbox input "true"
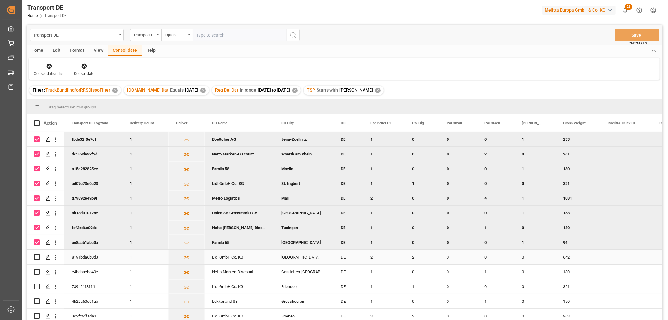
click at [36, 256] on input "Press Space to toggle row selection (unchecked)" at bounding box center [37, 257] width 6 height 6
checkbox input "true"
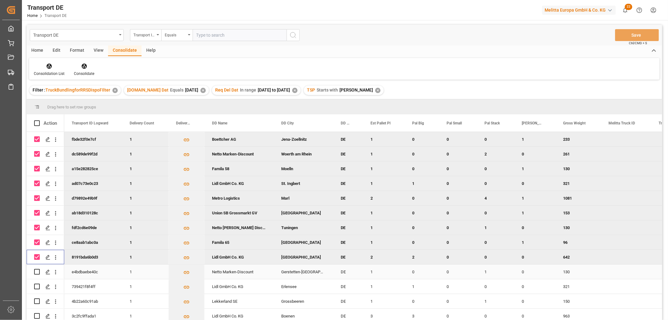
click at [37, 272] on input "Press Space to toggle row selection (unchecked)" at bounding box center [37, 272] width 6 height 6
checkbox input "true"
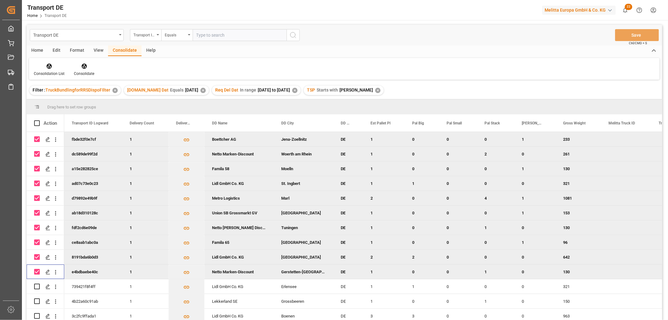
scroll to position [92, 0]
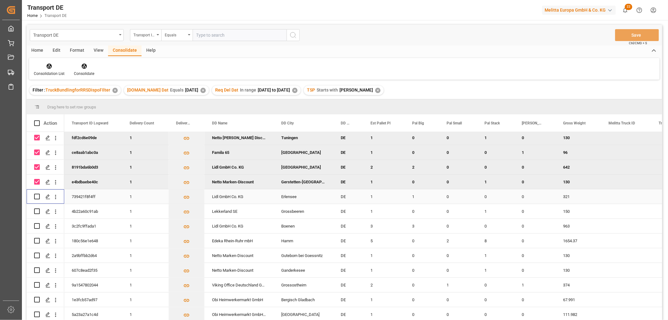
click at [36, 194] on input "Press Space to toggle row selection (unchecked)" at bounding box center [37, 197] width 6 height 6
checkbox input "true"
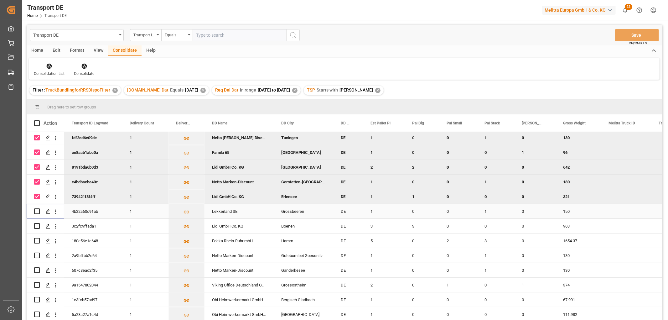
click at [38, 209] on input "Press Space to toggle row selection (unchecked)" at bounding box center [37, 211] width 6 height 6
checkbox input "true"
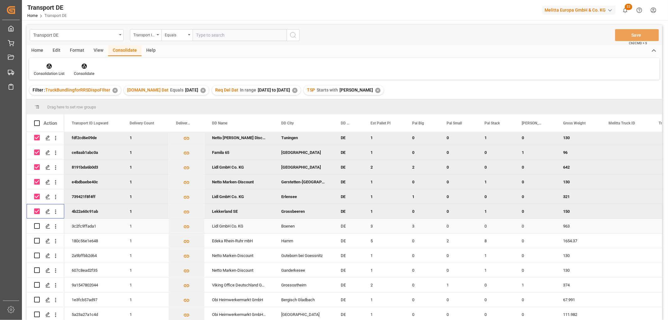
click at [36, 225] on input "Press Space to toggle row selection (unchecked)" at bounding box center [37, 226] width 6 height 6
checkbox input "true"
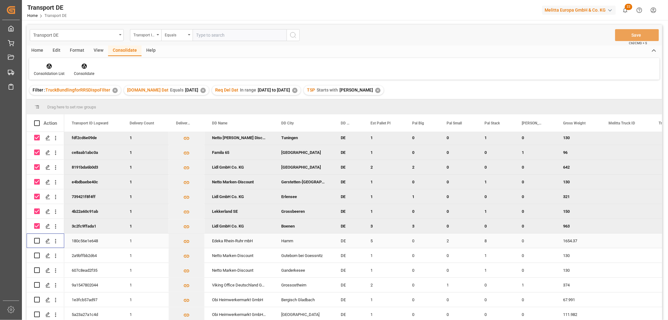
click at [37, 238] on input "Press Space to toggle row selection (unchecked)" at bounding box center [37, 241] width 6 height 6
checkbox input "true"
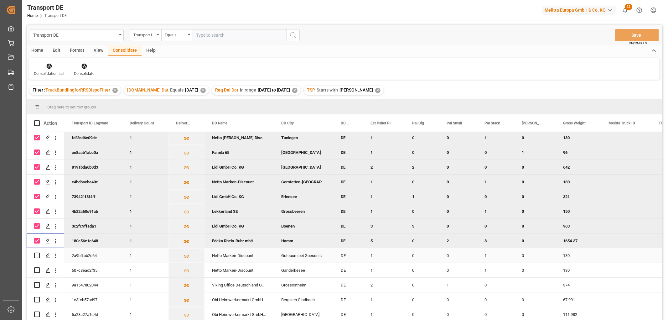
click at [36, 253] on input "Press Space to toggle row selection (unchecked)" at bounding box center [37, 255] width 6 height 6
checkbox input "true"
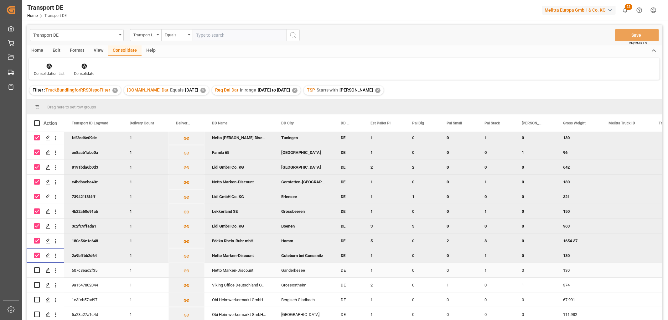
click at [38, 268] on input "Press Space to toggle row selection (unchecked)" at bounding box center [37, 270] width 6 height 6
checkbox input "true"
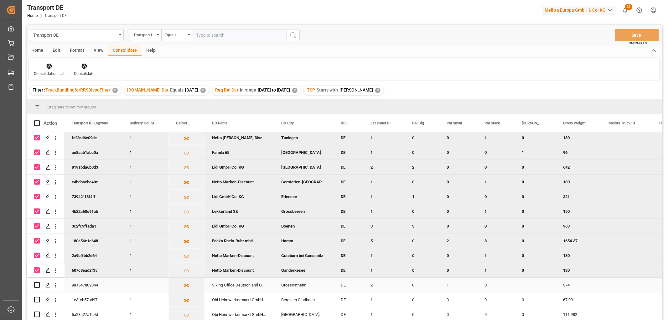
click at [37, 282] on input "Press Space to toggle row selection (unchecked)" at bounding box center [37, 285] width 6 height 6
checkbox input "true"
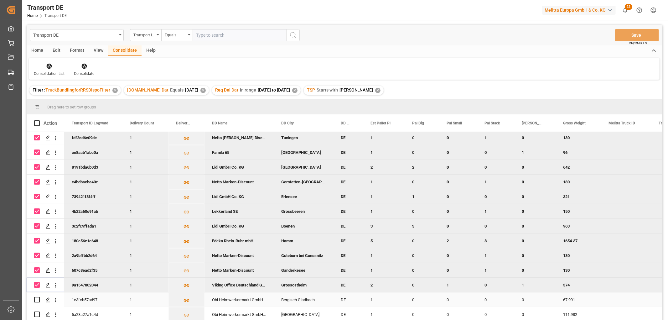
click at [38, 298] on input "Press Space to toggle row selection (unchecked)" at bounding box center [37, 300] width 6 height 6
checkbox input "true"
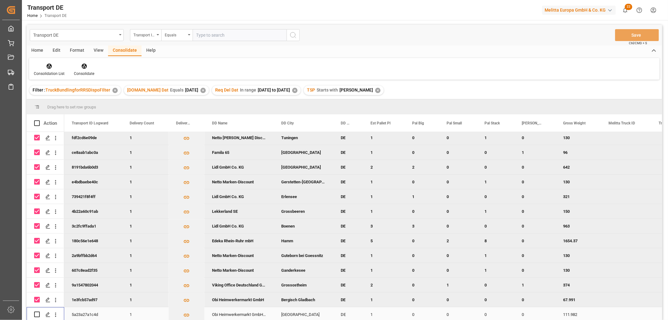
click at [37, 312] on input "Press Space to toggle row selection (unchecked)" at bounding box center [37, 314] width 6 height 6
checkbox input "true"
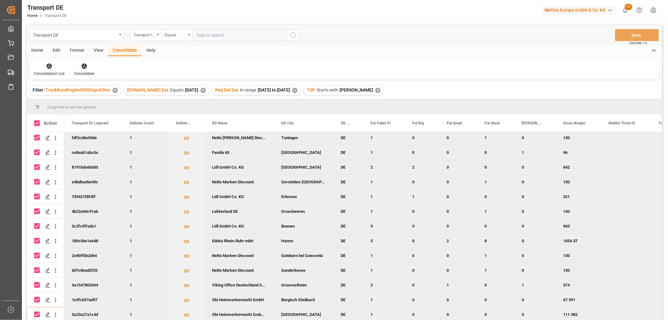
click at [83, 65] on icon at bounding box center [84, 66] width 6 height 6
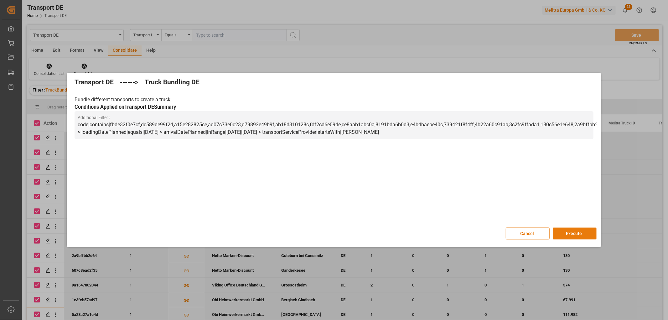
click at [575, 233] on button "Execute" at bounding box center [575, 233] width 44 height 12
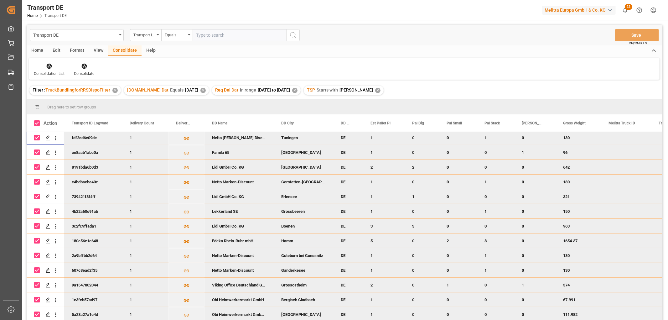
click at [37, 135] on input "Press Space to toggle row selection (checked)" at bounding box center [37, 138] width 6 height 6
checkbox input "false"
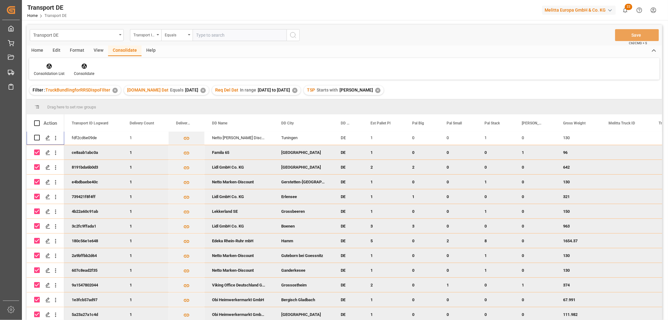
click at [38, 151] on input "Press Space to toggle row selection (checked)" at bounding box center [37, 152] width 6 height 6
checkbox input "false"
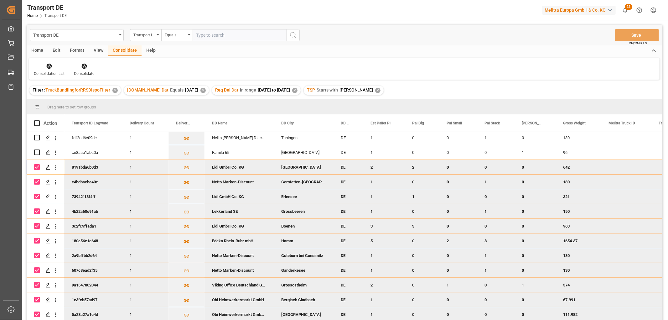
click at [36, 164] on input "Press Space to toggle row selection (checked)" at bounding box center [37, 167] width 6 height 6
checkbox input "false"
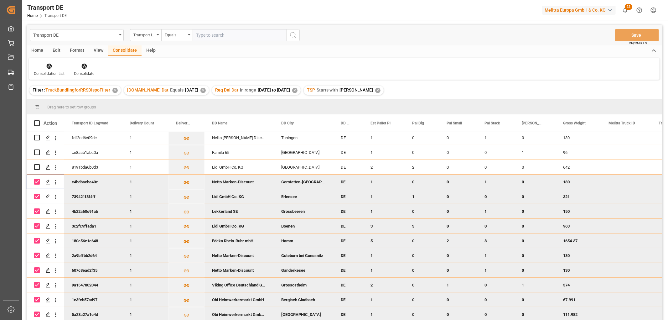
drag, startPoint x: 36, startPoint y: 180, endPoint x: 35, endPoint y: 186, distance: 6.4
click at [36, 180] on input "Press Space to toggle row selection (checked)" at bounding box center [37, 182] width 6 height 6
checkbox input "false"
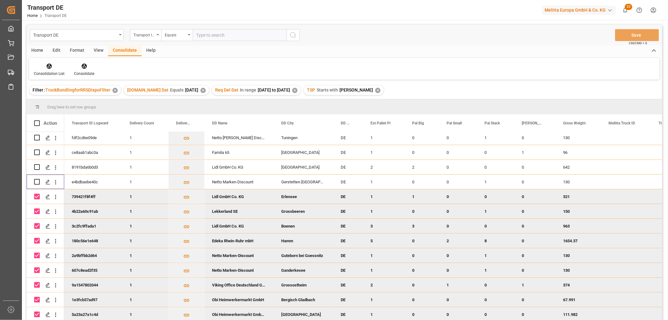
click at [35, 196] on input "Press Space to toggle row selection (checked)" at bounding box center [37, 197] width 6 height 6
checkbox input "false"
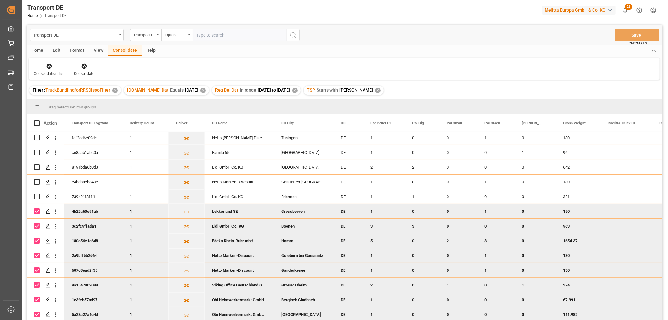
click at [38, 210] on input "Press Space to toggle row selection (checked)" at bounding box center [37, 211] width 6 height 6
checkbox input "false"
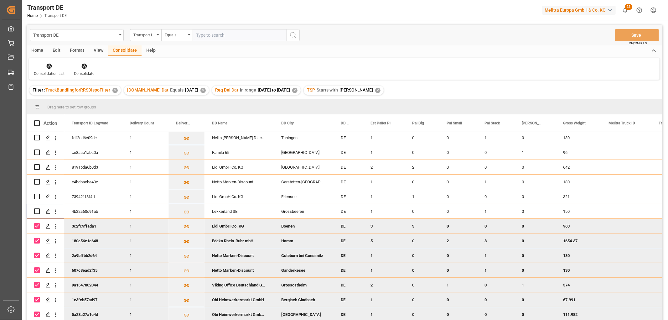
click at [38, 224] on input "Press Space to toggle row selection (checked)" at bounding box center [37, 226] width 6 height 6
checkbox input "false"
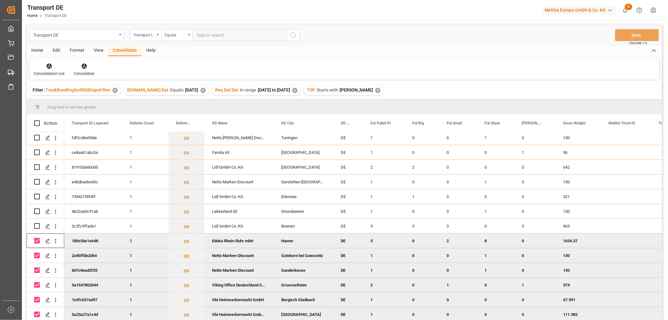
click at [36, 240] on input "Press Space to toggle row selection (checked)" at bounding box center [37, 241] width 6 height 6
checkbox input "false"
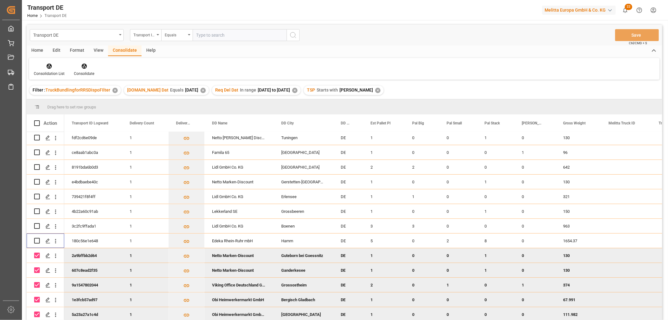
click at [36, 253] on input "Press Space to toggle row selection (checked)" at bounding box center [37, 255] width 6 height 6
checkbox input "false"
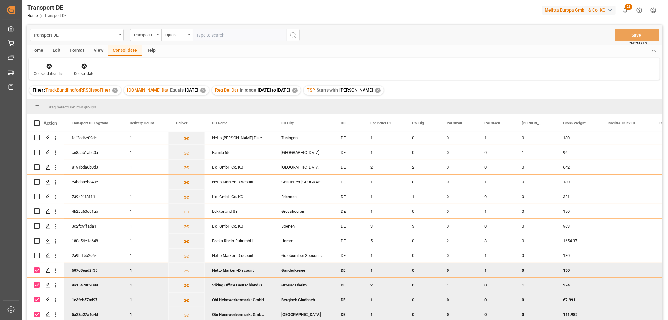
click at [36, 267] on input "Press Space to toggle row selection (checked)" at bounding box center [37, 270] width 6 height 6
checkbox input "false"
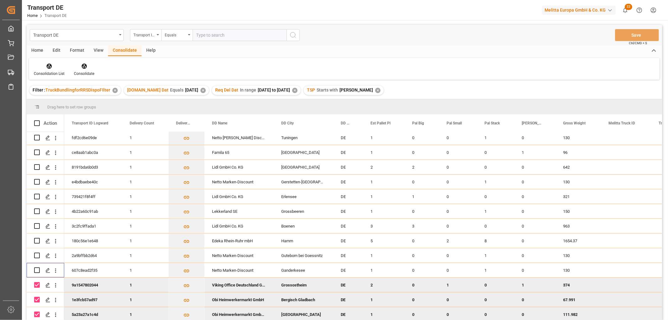
click at [38, 283] on input "Press Space to toggle row selection (checked)" at bounding box center [37, 285] width 6 height 6
checkbox input "false"
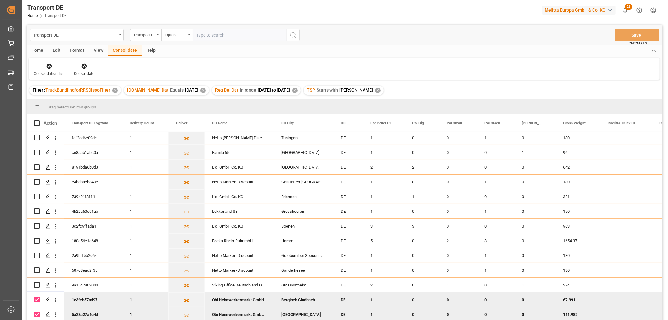
click at [35, 298] on input "Press Space to toggle row selection (checked)" at bounding box center [37, 300] width 6 height 6
checkbox input "false"
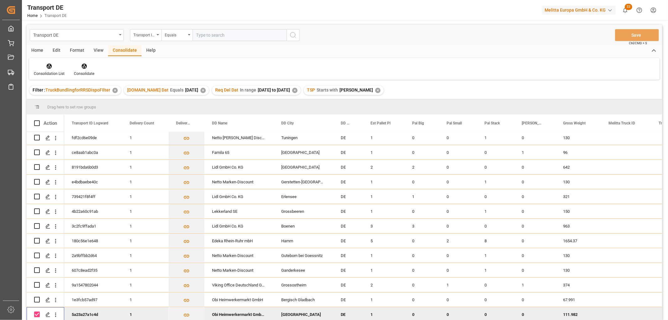
click at [36, 311] on input "Press Space to toggle row selection (checked)" at bounding box center [37, 314] width 6 height 6
checkbox input "false"
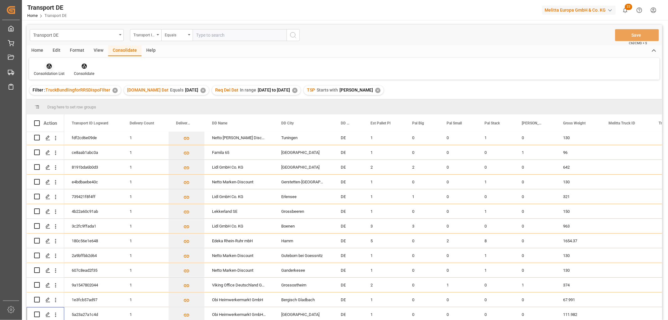
click at [50, 66] on icon at bounding box center [49, 66] width 6 height 6
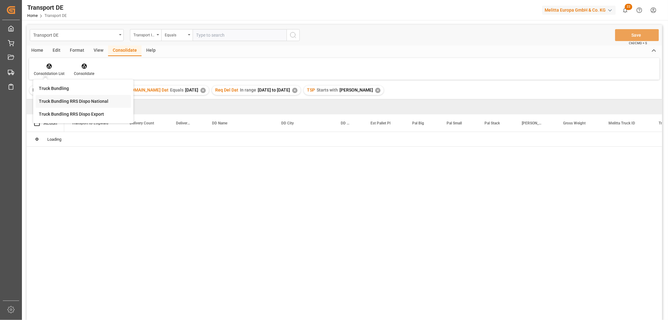
click at [58, 101] on div "Transport DE Transport ID Logward Equals Save Ctrl/CMD + S Home Edit Format Vie…" at bounding box center [345, 181] width 636 height 312
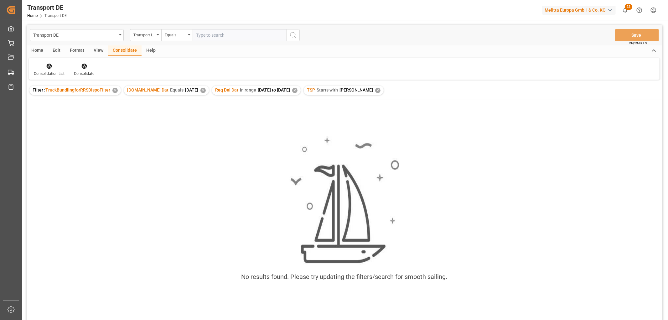
click at [375, 89] on div "✕" at bounding box center [377, 90] width 5 height 5
click at [298, 90] on div "✕" at bounding box center [294, 90] width 5 height 5
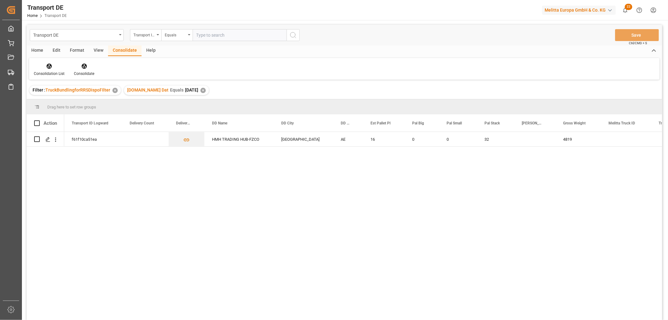
click at [200, 89] on div "✕" at bounding box center [202, 90] width 5 height 5
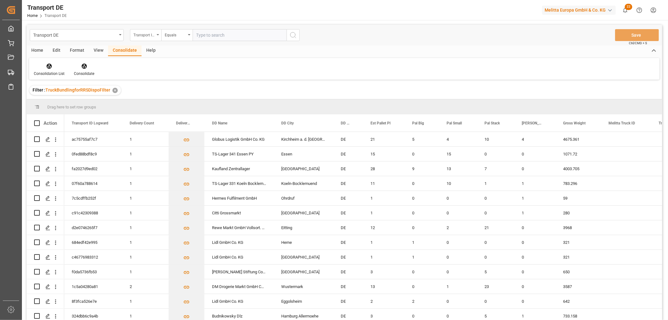
click at [143, 33] on div "Transport ID Logward" at bounding box center [143, 34] width 21 height 7
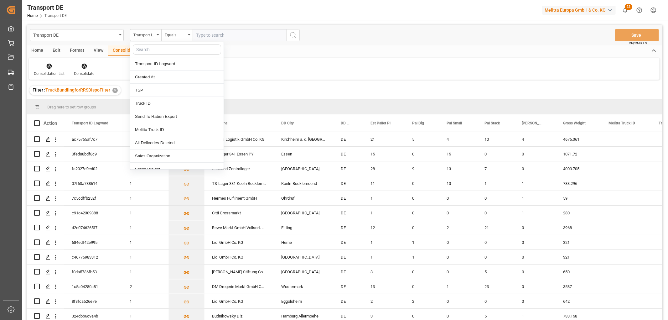
click at [142, 49] on input "text" at bounding box center [177, 49] width 88 height 10
type input "req"
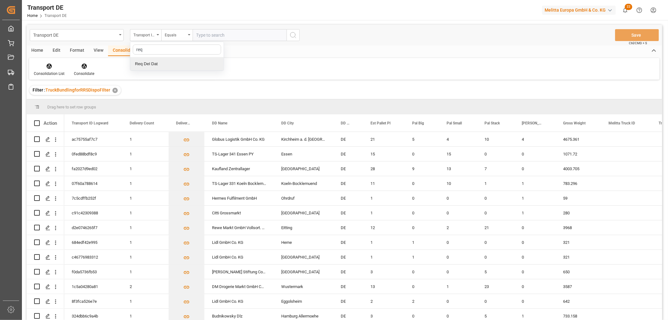
click at [155, 66] on div "Req Del Dat" at bounding box center [176, 63] width 93 height 13
click at [181, 35] on div "Equals" at bounding box center [175, 34] width 21 height 7
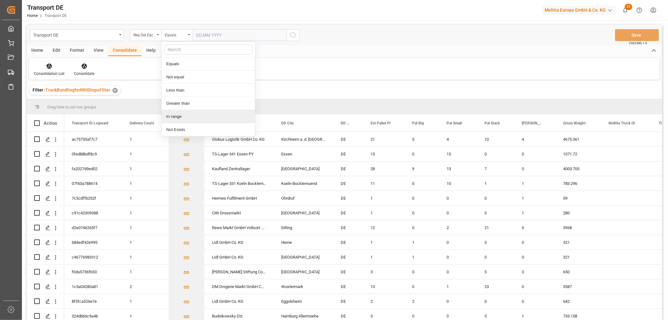
drag, startPoint x: 176, startPoint y: 117, endPoint x: 184, endPoint y: 65, distance: 52.7
click at [175, 117] on div "In range" at bounding box center [208, 116] width 93 height 13
click at [201, 34] on input "text" at bounding box center [216, 35] width 47 height 12
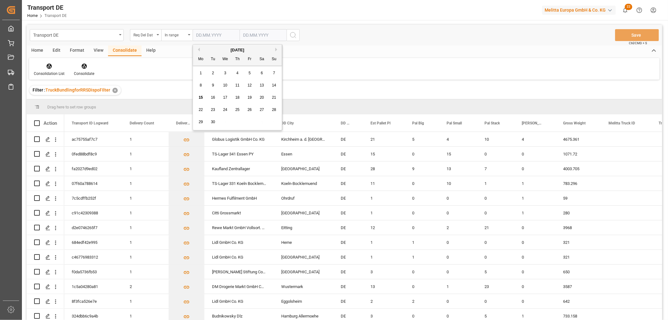
click at [199, 71] on div "1" at bounding box center [201, 74] width 8 height 8
type input "01.09.2025"
click at [244, 33] on input "text" at bounding box center [263, 35] width 47 height 12
click at [317, 119] on div "29 30 1 2 3 4 5" at bounding box center [285, 122] width 86 height 12
click at [274, 98] on span "17" at bounding box center [272, 97] width 4 height 4
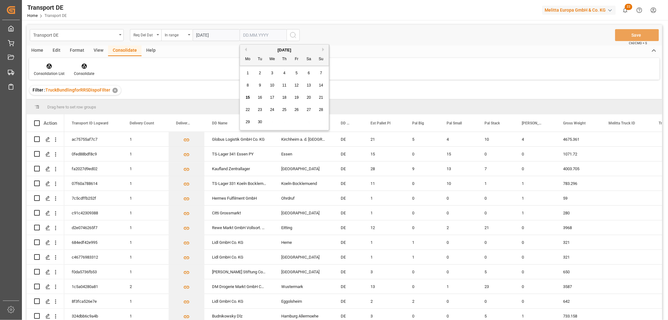
type input "17.09.2025"
click at [293, 34] on icon "search button" at bounding box center [293, 35] width 8 height 8
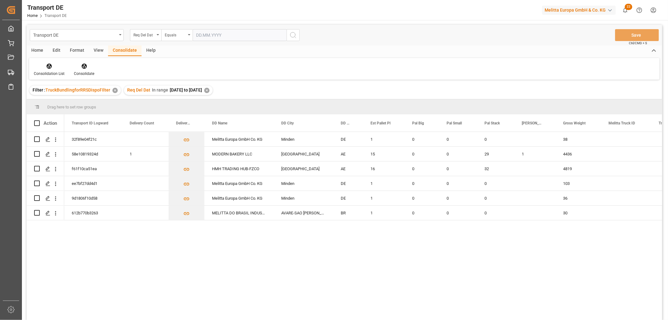
click at [210, 88] on div "✕" at bounding box center [206, 90] width 5 height 5
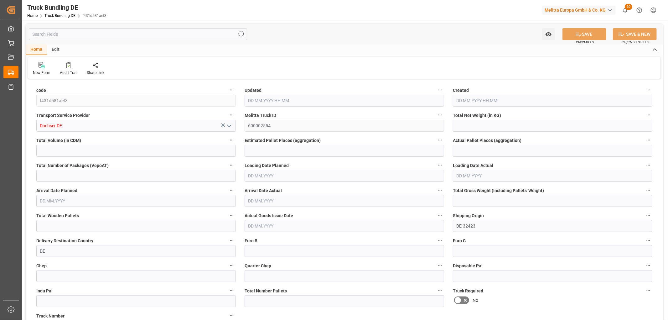
type input "1036.304"
type input "13138.64"
type input "9"
type input "0"
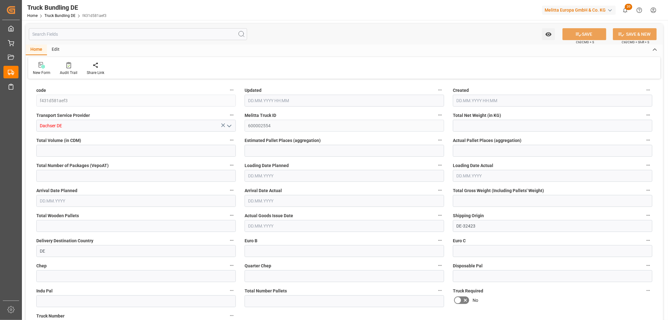
type input "2012.775"
type input "17"
type input "0"
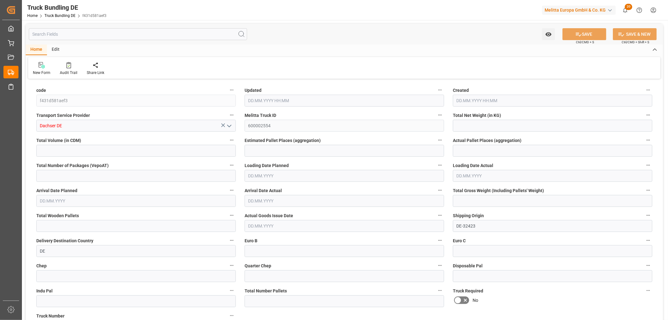
type input "0"
type input "15.09.2025 08:01"
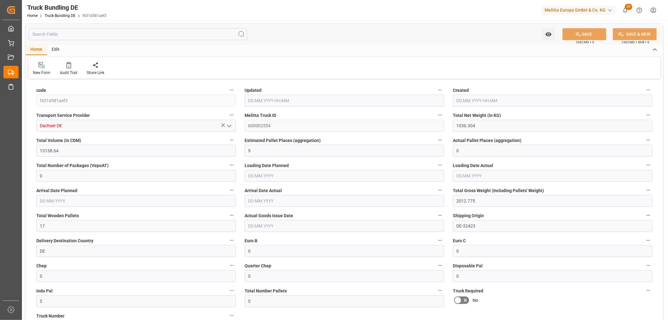
type input "15.09.2025 08:01"
type input "[DATE]"
type input "17.09.2025"
type input "[DATE]"
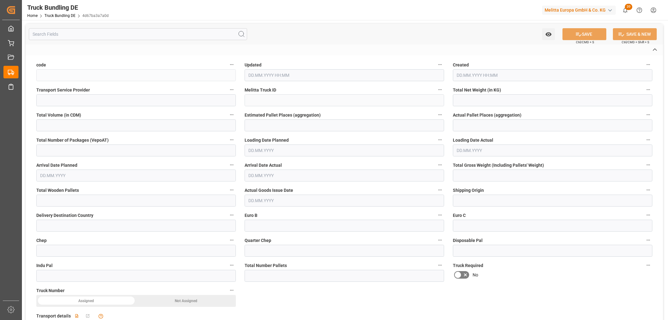
type input "4d67ba3a7a0d"
type input "Dachser DE"
type input "600002556"
type input "DE-32423"
type input "DE"
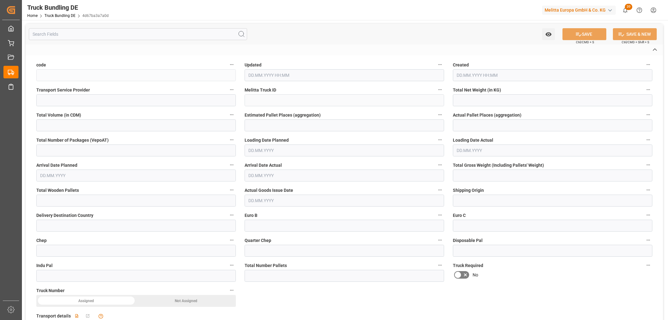
type textarea "DM Drogerie Markt GmbH CO KG"
type textarea "Carl-Schurz-Allee 1"
type textarea "68753"
type textarea "Waghaeusel"
type textarea "68"
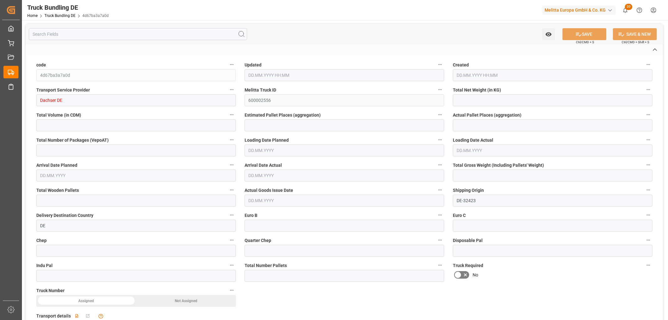
type input "4164.306"
type input "33980.259"
type input "20"
type input "0"
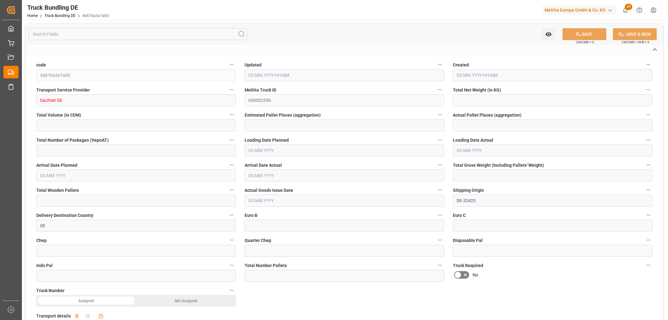
type input "6394"
type input "40"
type input "0"
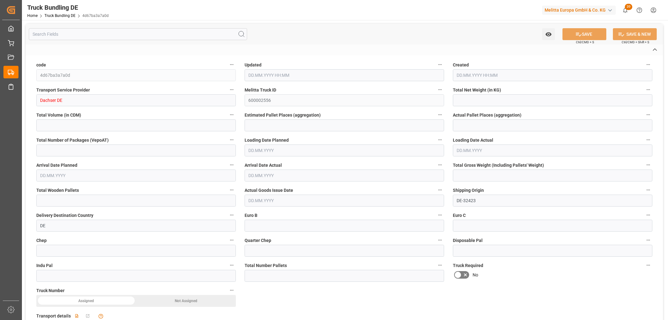
type input "0"
type input "15.09.2025 08:01"
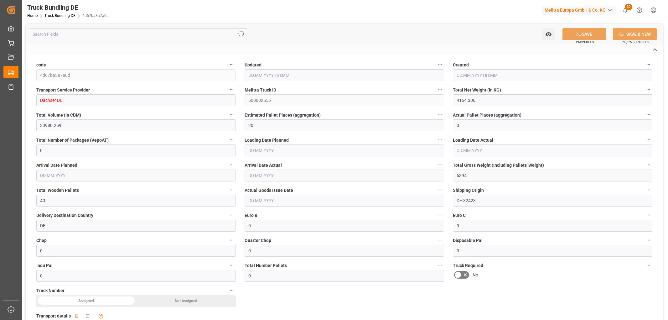
type input "15.09.2025 08:01"
type input "[DATE]"
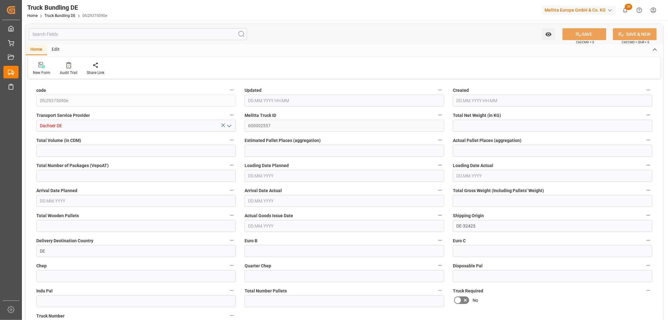
type input "1245.467"
type input "11190.132"
type input "7"
type input "0"
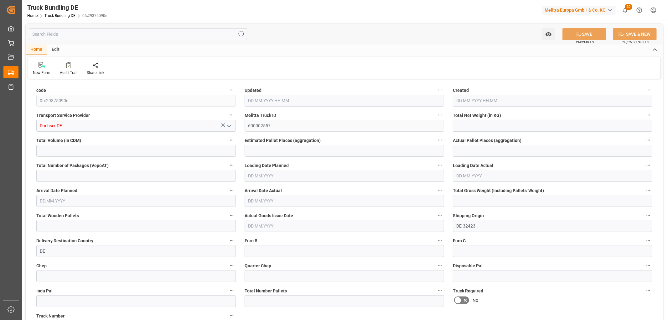
type input "2097.675"
type input "22"
type input "0"
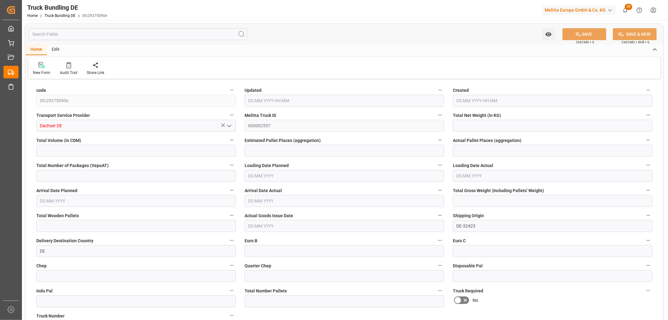
type input "0"
type input "15.09.2025 08:02"
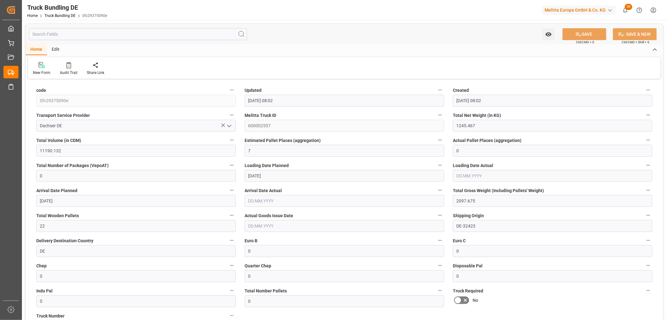
type input "15.09.2025 08:02"
type input "[DATE]"
type input "18.09.2025"
type input "[DATE]"
type input "3583.892"
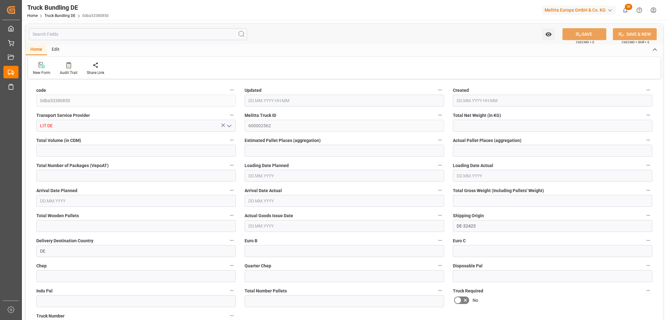
type input "30816.736"
type input "18"
type input "0"
type input "5543.38"
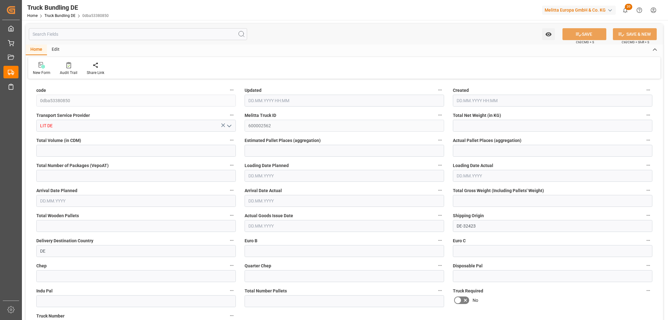
type input "41"
type input "0"
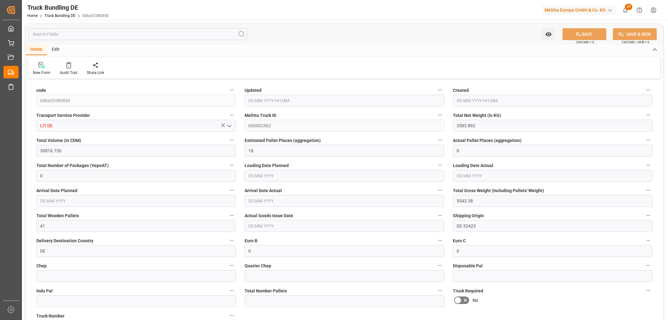
type input "0"
type input "[DATE] 08:03"
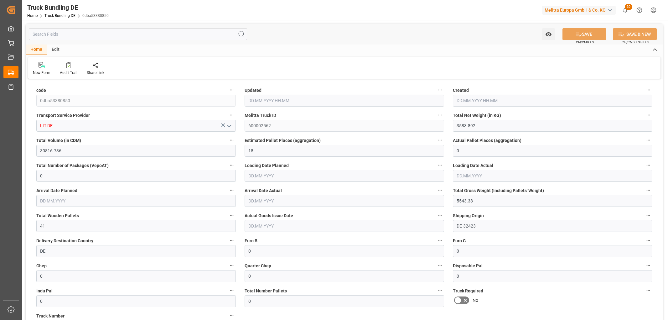
type input "[DATE]"
type input "19.09.2025"
type input "[DATE]"
type input "681.969"
type input "9182.618"
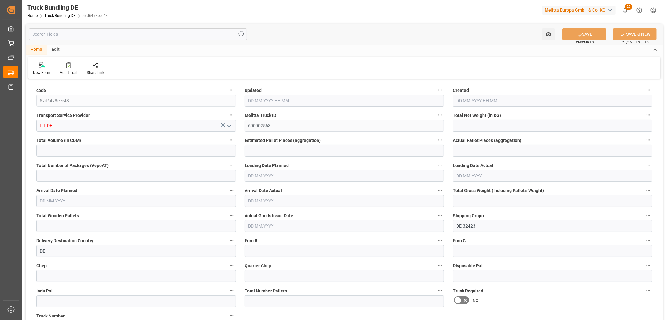
type input "6"
type input "0"
type input "1063"
type input "6"
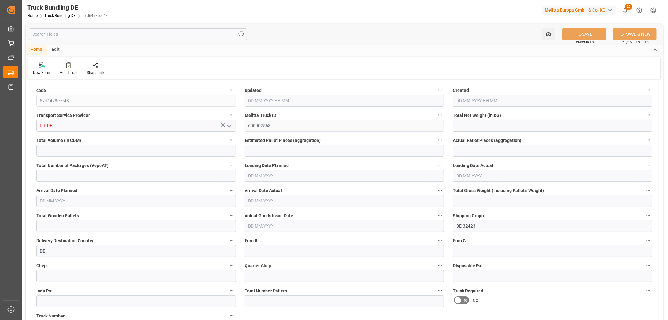
type input "0"
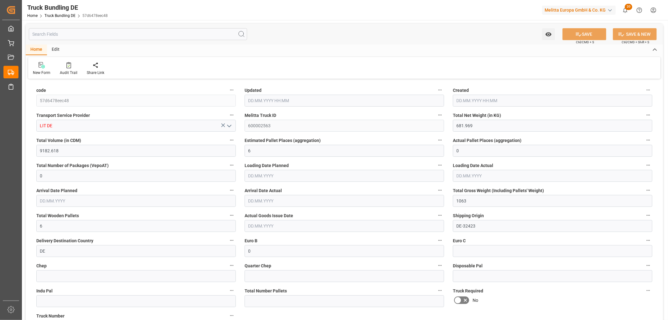
type input "0"
type input "[DATE] 08:03"
type input "[DATE]"
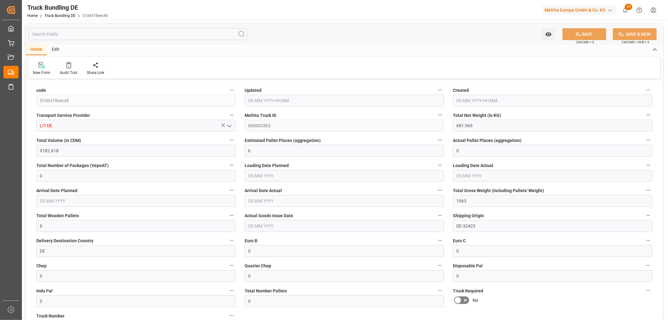
type input "[DATE]"
type input "[DATE] 08:03"
type input "[DATE]"
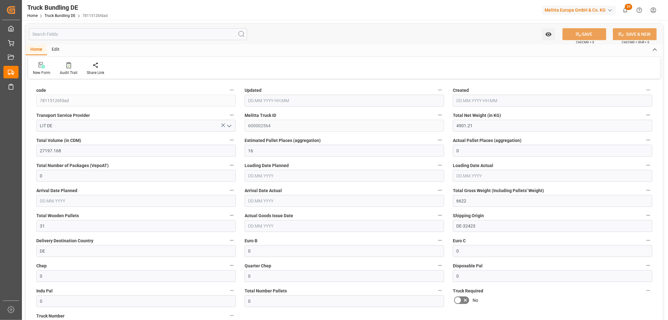
type input "[DATE]"
type input "2755.568"
type input "20525.156"
type input "12"
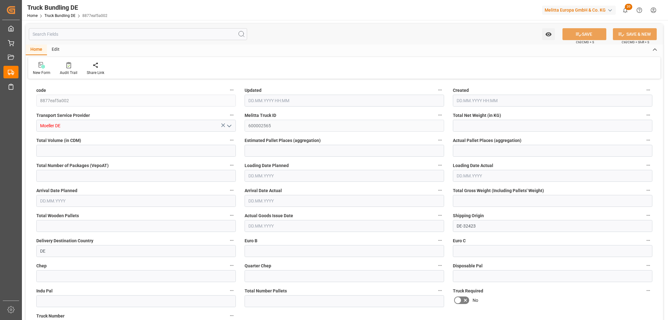
type input "0"
type input "4254"
type input "24"
type input "0"
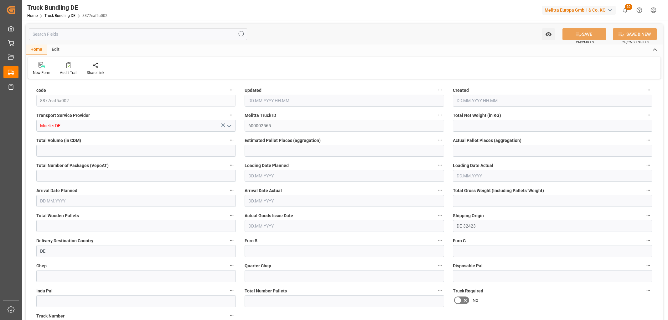
type input "0"
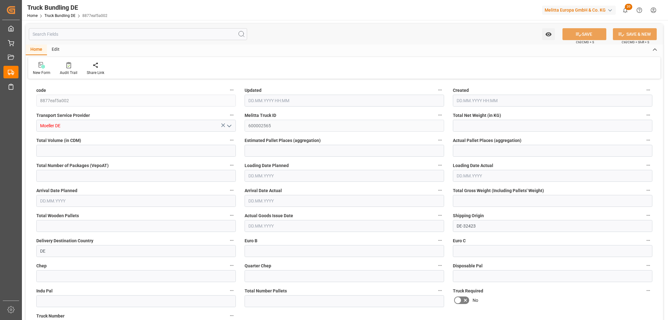
type input "0"
type input "[DATE] 08:05"
type input "[DATE]"
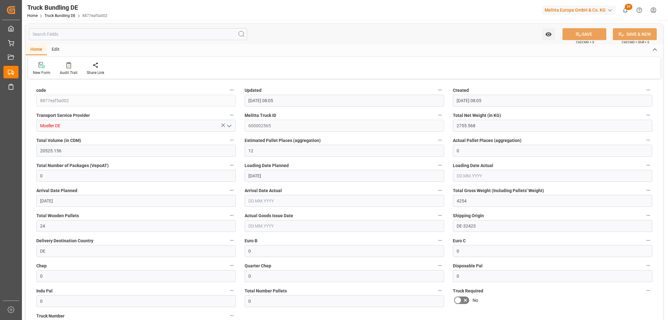
type input "[DATE]"
type input "[DATE] 08:05"
type input "[DATE]"
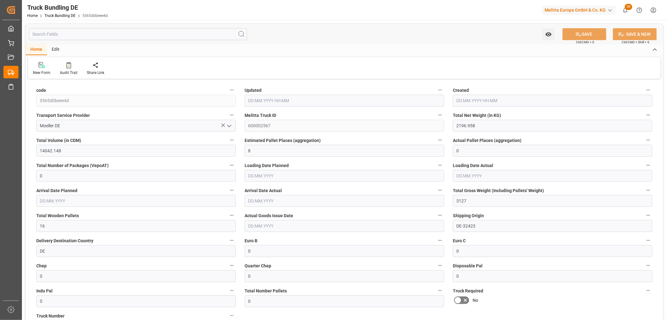
type input "[DATE]"
type input "2589.771"
type input "21802.237"
type input "13"
type input "0"
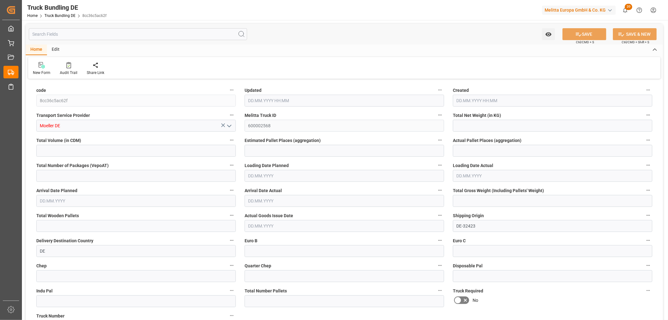
type input "0"
type input "4036"
type input "26"
type input "0"
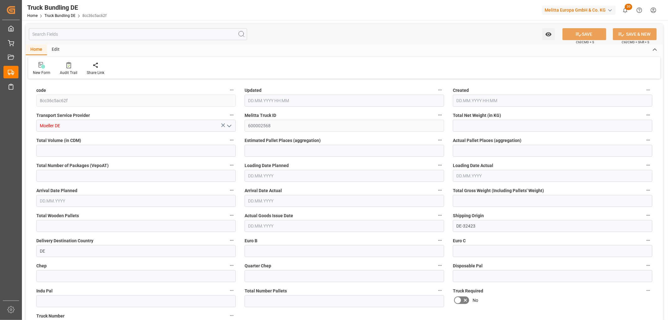
type input "0"
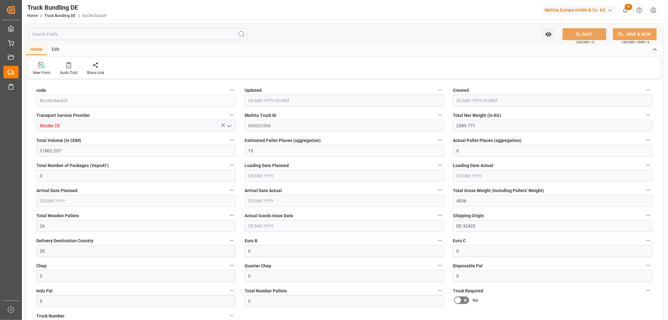
type input "[DATE] 08:05"
type input "[DATE]"
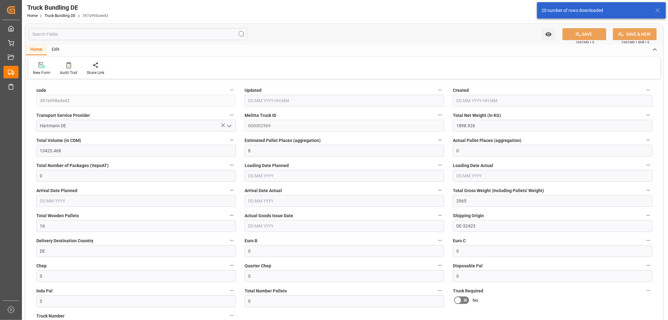
type input "[DATE] 08:08"
type input "[DATE]"
